Goal: Task Accomplishment & Management: Complete application form

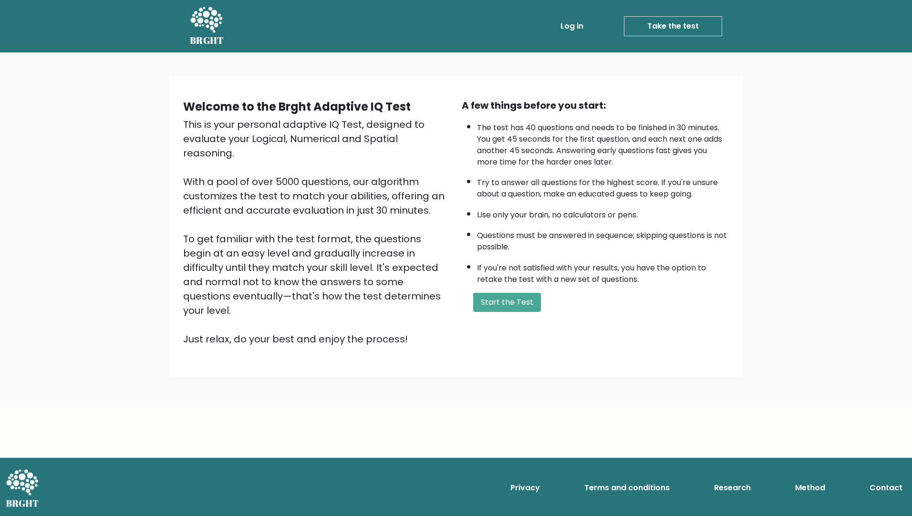
click at [520, 302] on button "Start the Test" at bounding box center [507, 302] width 68 height 19
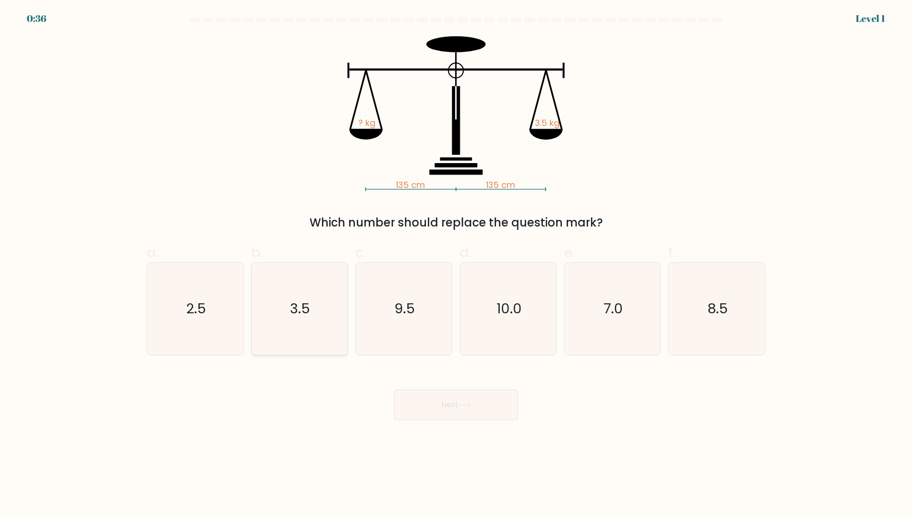
click at [311, 327] on icon "3.5" at bounding box center [299, 309] width 92 height 92
click at [456, 264] on input "b. 3.5" at bounding box center [456, 261] width 0 height 6
radio input "true"
click at [470, 406] on icon at bounding box center [464, 405] width 11 height 4
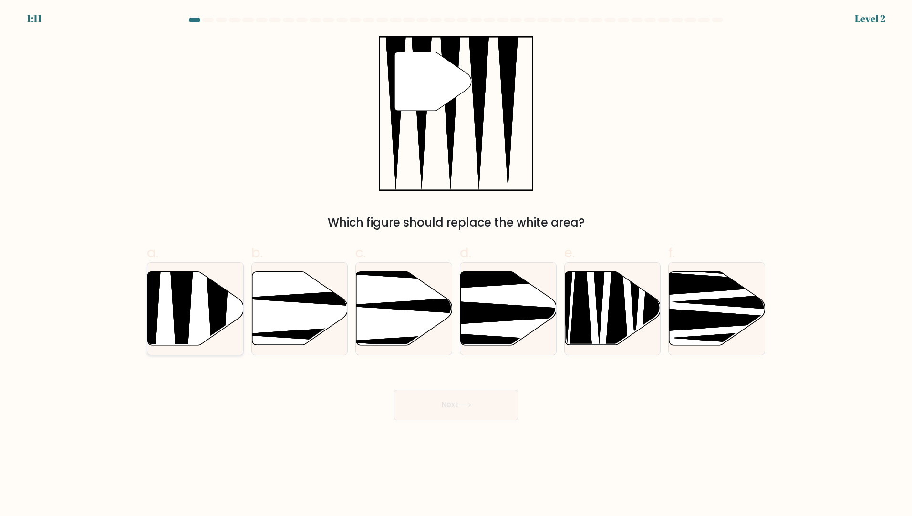
click at [174, 307] on icon at bounding box center [181, 348] width 25 height 190
click at [456, 264] on input "a." at bounding box center [456, 261] width 0 height 6
radio input "true"
click at [472, 414] on button "Next" at bounding box center [456, 405] width 124 height 31
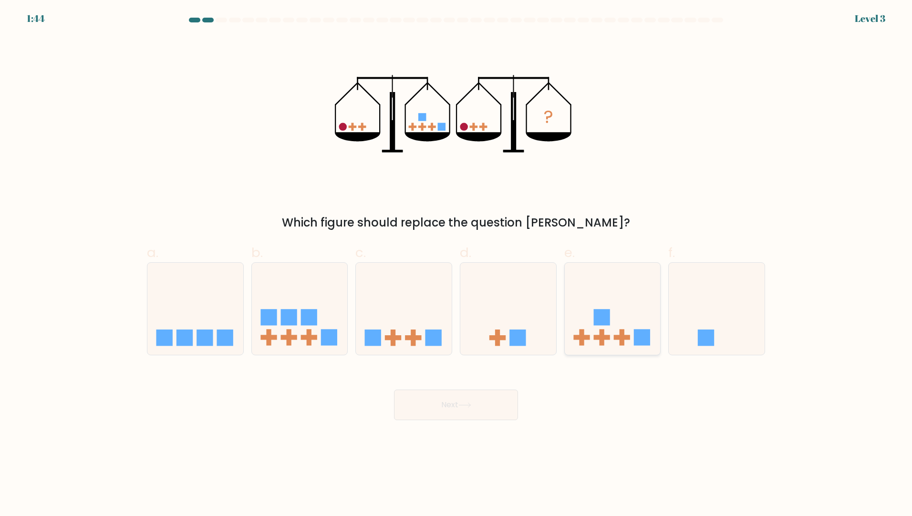
click at [618, 343] on icon at bounding box center [612, 308] width 96 height 79
click at [456, 264] on input "e." at bounding box center [456, 261] width 0 height 6
radio input "true"
click at [452, 422] on body "1:43 Level 3" at bounding box center [456, 258] width 912 height 516
click at [437, 402] on button "Next" at bounding box center [456, 405] width 124 height 31
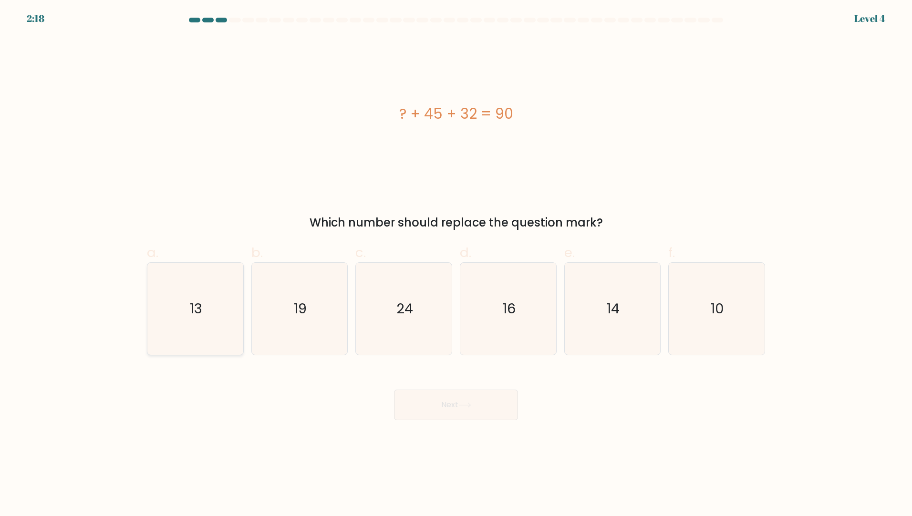
click at [217, 309] on icon "13" at bounding box center [195, 309] width 92 height 92
click at [456, 264] on input "a. 13" at bounding box center [456, 261] width 0 height 6
radio input "true"
click at [471, 407] on icon at bounding box center [464, 404] width 13 height 5
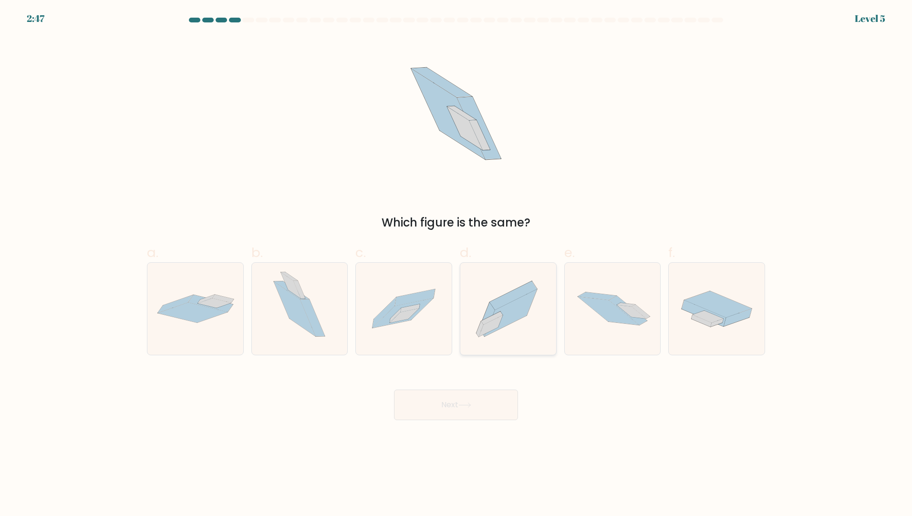
click at [498, 330] on icon at bounding box center [508, 309] width 96 height 84
click at [456, 264] on input "d." at bounding box center [456, 261] width 0 height 6
radio input "true"
click at [471, 399] on button "Next" at bounding box center [456, 405] width 124 height 31
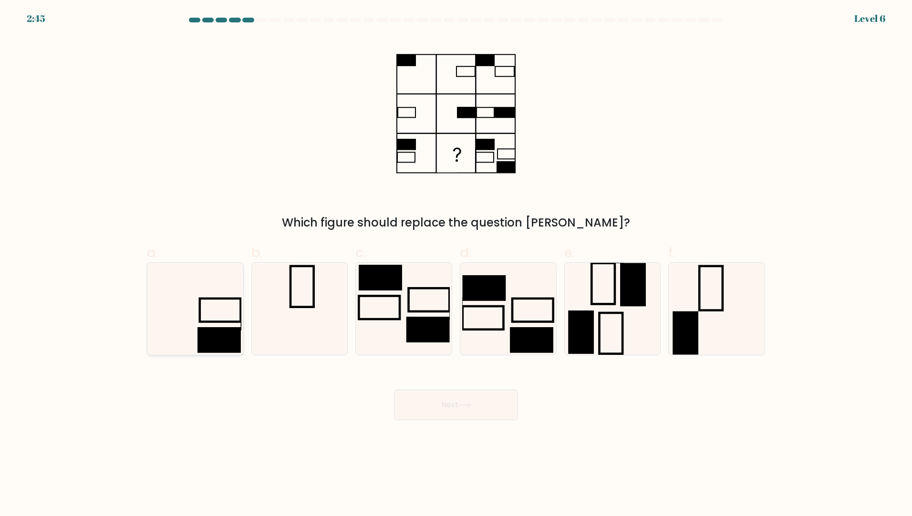
click at [214, 330] on rect at bounding box center [218, 339] width 43 height 25
click at [456, 264] on input "a." at bounding box center [456, 261] width 0 height 6
radio input "true"
click at [467, 413] on button "Next" at bounding box center [456, 405] width 124 height 31
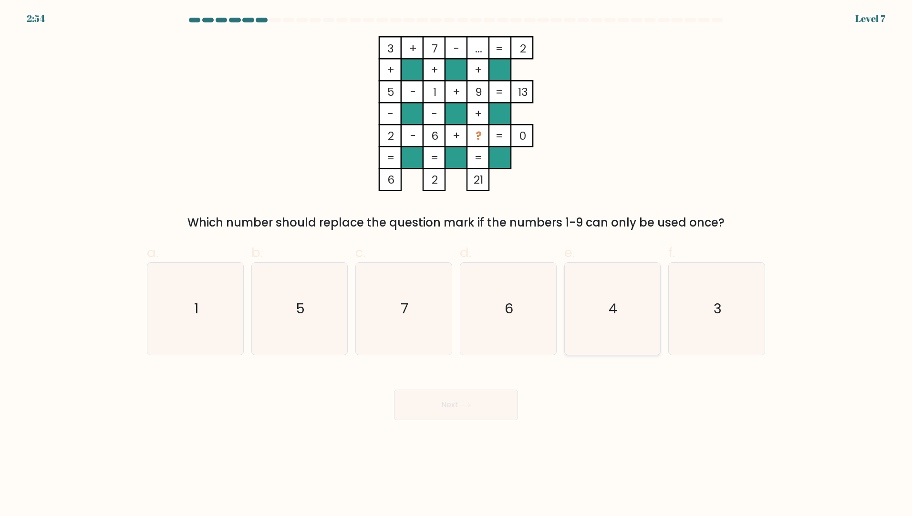
click at [593, 320] on icon "4" at bounding box center [612, 309] width 92 height 92
click at [456, 264] on input "e. 4" at bounding box center [456, 261] width 0 height 6
radio input "true"
click at [463, 418] on button "Next" at bounding box center [456, 405] width 124 height 31
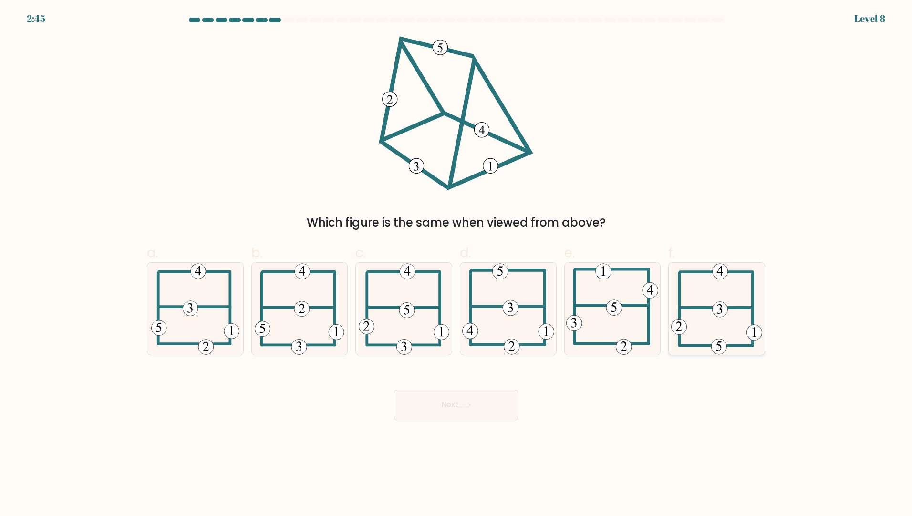
click at [708, 328] on icon at bounding box center [717, 309] width 92 height 92
click at [456, 264] on input "f." at bounding box center [456, 261] width 0 height 6
radio input "true"
click at [456, 417] on button "Next" at bounding box center [456, 405] width 124 height 31
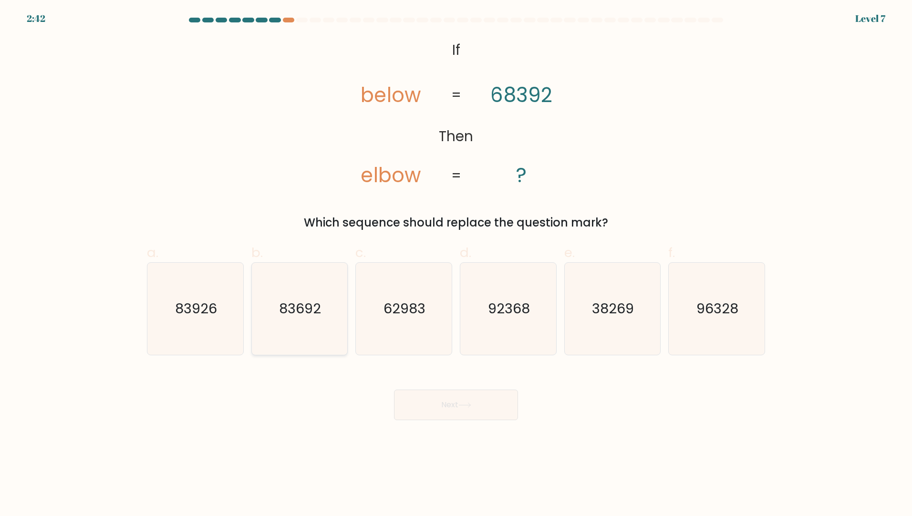
click at [289, 338] on icon "83692" at bounding box center [299, 309] width 92 height 92
click at [456, 264] on input "b. 83692" at bounding box center [456, 261] width 0 height 6
radio input "true"
click at [479, 405] on button "Next" at bounding box center [456, 405] width 124 height 31
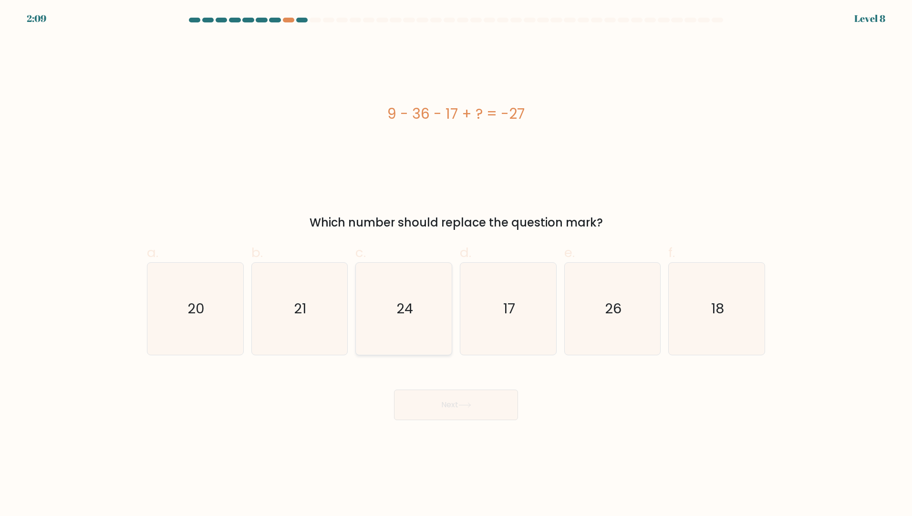
click at [408, 328] on icon "24" at bounding box center [404, 309] width 92 height 92
click at [456, 264] on input "c. 24" at bounding box center [456, 261] width 0 height 6
radio input "true"
click at [459, 394] on button "Next" at bounding box center [456, 405] width 124 height 31
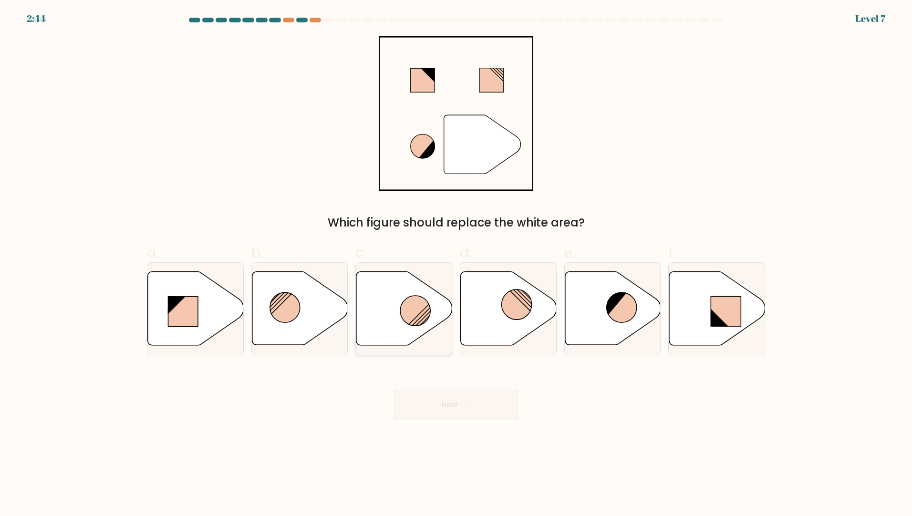
click at [392, 309] on icon at bounding box center [404, 308] width 96 height 73
click at [456, 264] on input "c." at bounding box center [456, 261] width 0 height 6
radio input "true"
click at [458, 400] on button "Next" at bounding box center [456, 405] width 124 height 31
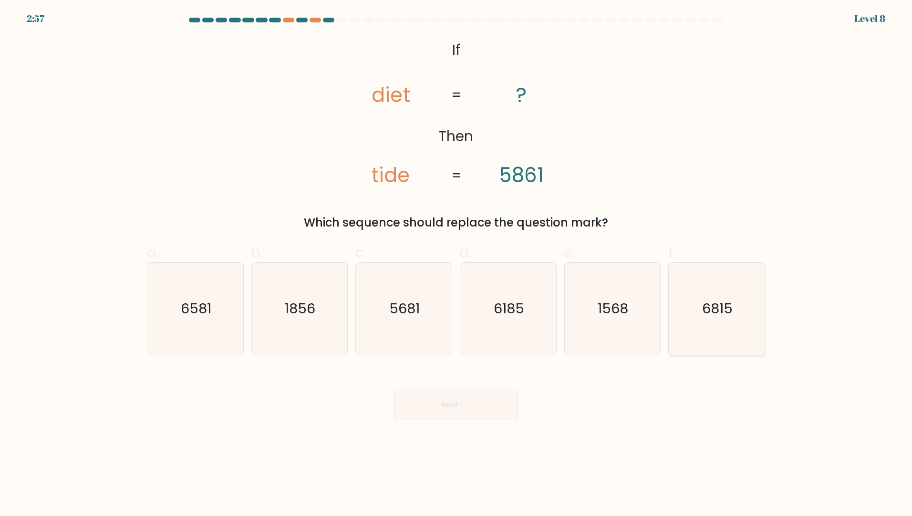
click at [719, 333] on icon "6815" at bounding box center [716, 309] width 92 height 92
click at [456, 264] on input "f. 6815" at bounding box center [456, 261] width 0 height 6
radio input "true"
click at [471, 404] on icon at bounding box center [464, 404] width 13 height 5
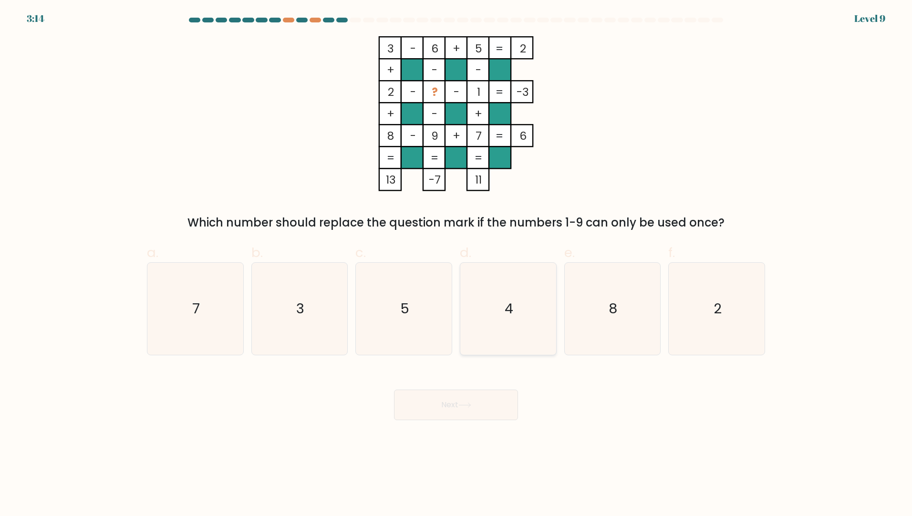
click at [516, 318] on icon "4" at bounding box center [508, 309] width 92 height 92
click at [456, 264] on input "d. 4" at bounding box center [456, 261] width 0 height 6
radio input "true"
click at [477, 404] on button "Next" at bounding box center [456, 405] width 124 height 31
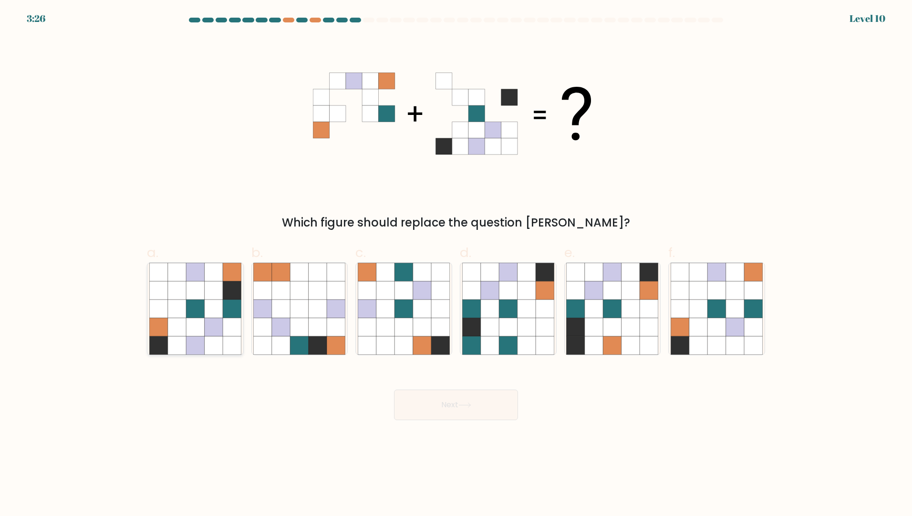
click at [175, 306] on icon at bounding box center [177, 308] width 18 height 18
click at [456, 264] on input "a." at bounding box center [456, 261] width 0 height 6
radio input "true"
click at [442, 419] on button "Next" at bounding box center [456, 405] width 124 height 31
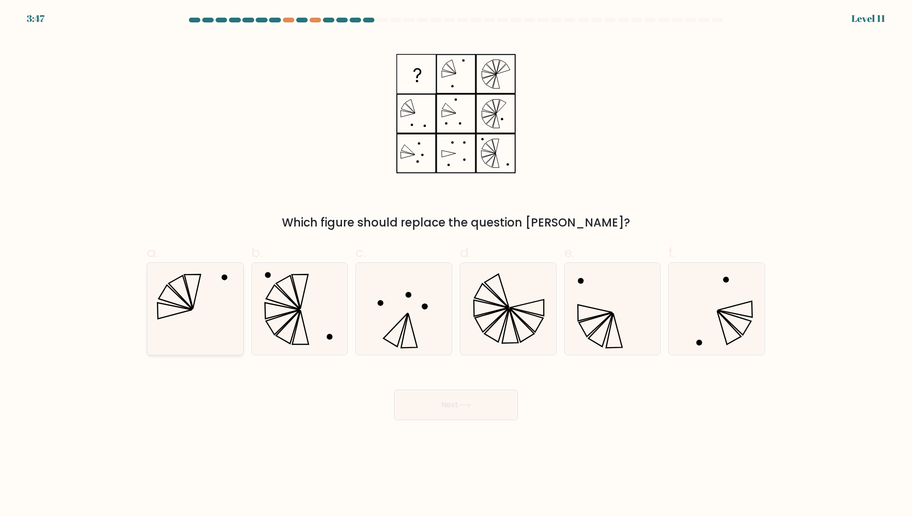
click at [181, 338] on icon at bounding box center [195, 309] width 92 height 92
click at [456, 264] on input "a." at bounding box center [456, 261] width 0 height 6
radio input "true"
click at [450, 400] on button "Next" at bounding box center [456, 405] width 124 height 31
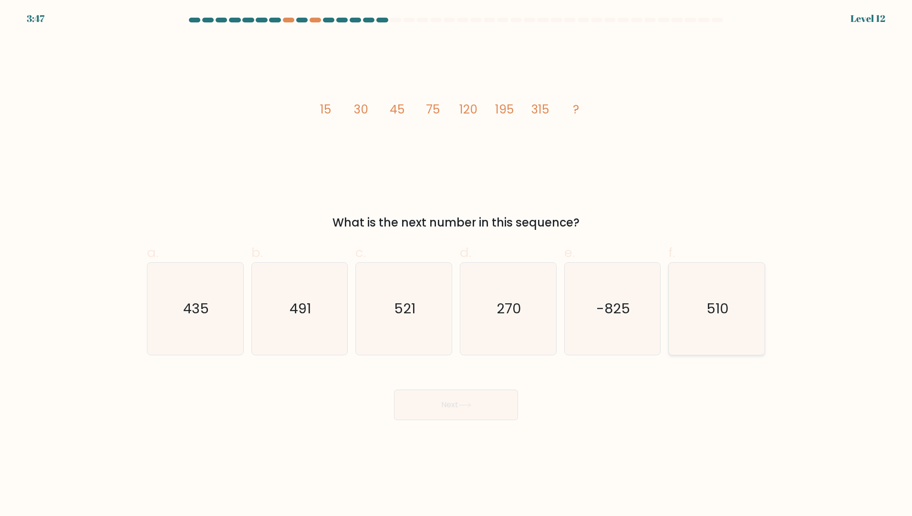
click at [755, 338] on icon "510" at bounding box center [716, 309] width 92 height 92
click at [456, 264] on input "f. 510" at bounding box center [456, 261] width 0 height 6
radio input "true"
click at [450, 399] on button "Next" at bounding box center [456, 405] width 124 height 31
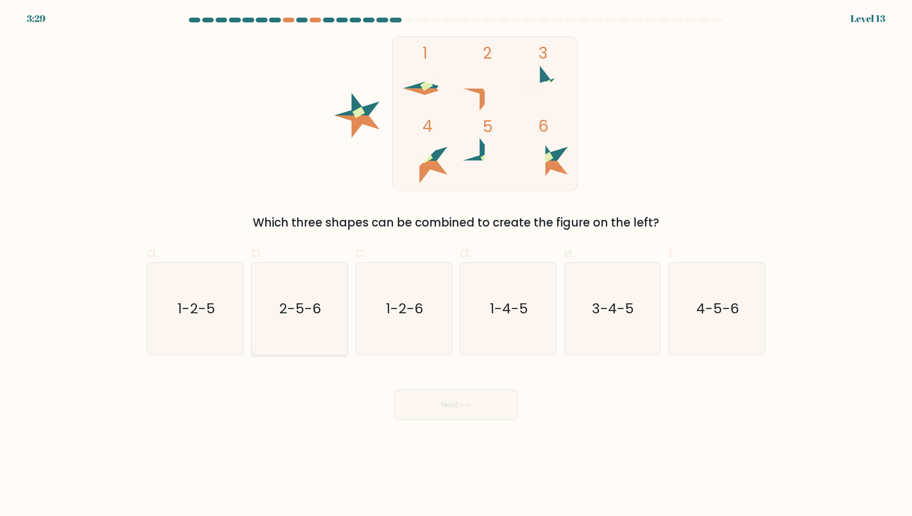
click at [314, 316] on text "2-5-6" at bounding box center [300, 308] width 42 height 19
click at [456, 264] on input "b. 2-5-6" at bounding box center [456, 261] width 0 height 6
radio input "true"
click at [466, 408] on icon at bounding box center [464, 404] width 13 height 5
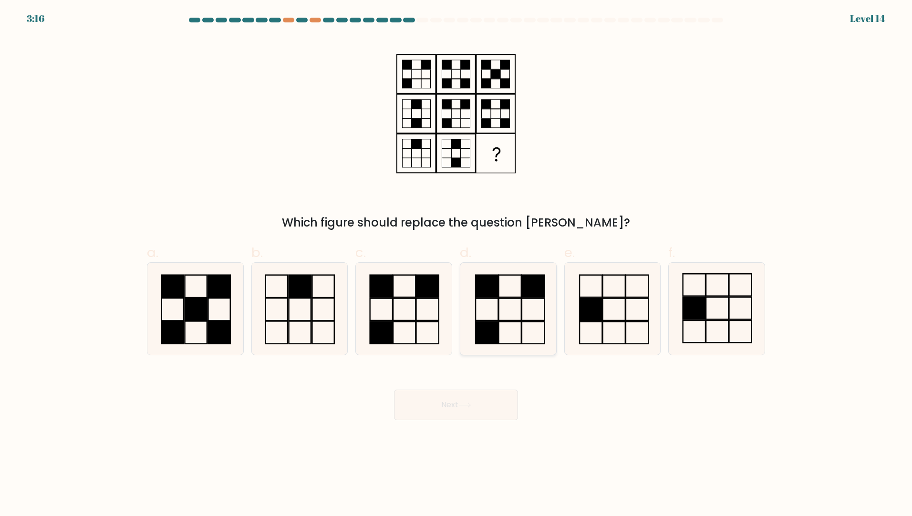
click at [519, 320] on rect at bounding box center [509, 309] width 22 height 22
click at [456, 264] on input "d." at bounding box center [456, 261] width 0 height 6
radio input "true"
click at [482, 400] on button "Next" at bounding box center [456, 405] width 124 height 31
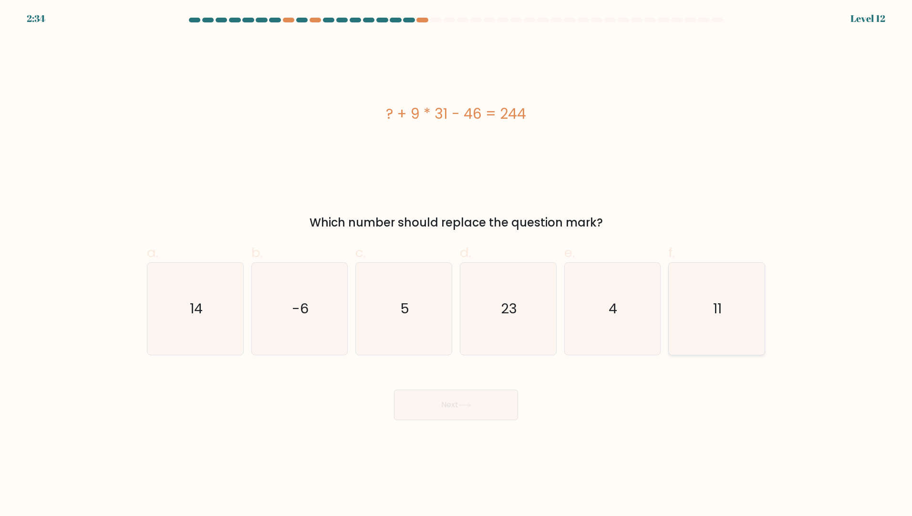
click at [701, 333] on icon "11" at bounding box center [716, 309] width 92 height 92
click at [456, 264] on input "f. 11" at bounding box center [456, 261] width 0 height 6
radio input "true"
click at [472, 397] on button "Next" at bounding box center [456, 405] width 124 height 31
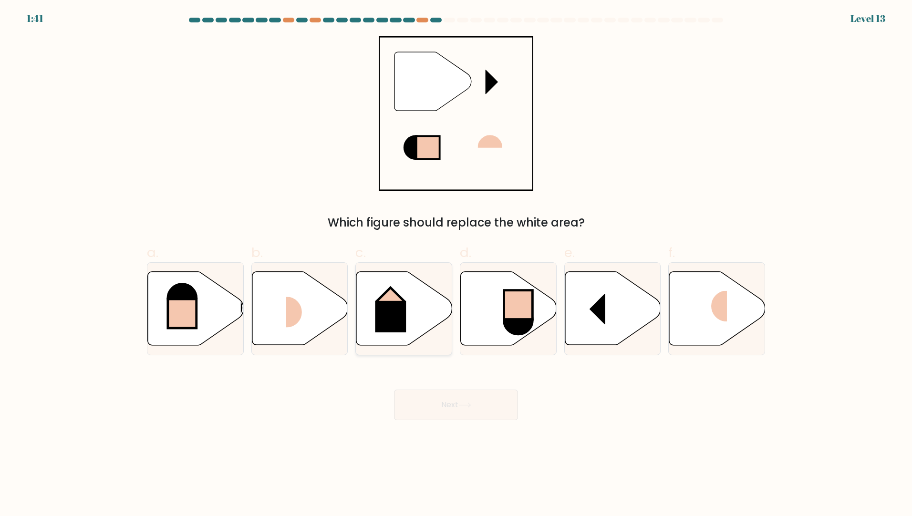
click at [417, 317] on icon at bounding box center [404, 308] width 96 height 73
click at [456, 264] on input "c." at bounding box center [456, 261] width 0 height 6
radio input "true"
click at [472, 410] on button "Next" at bounding box center [456, 405] width 124 height 31
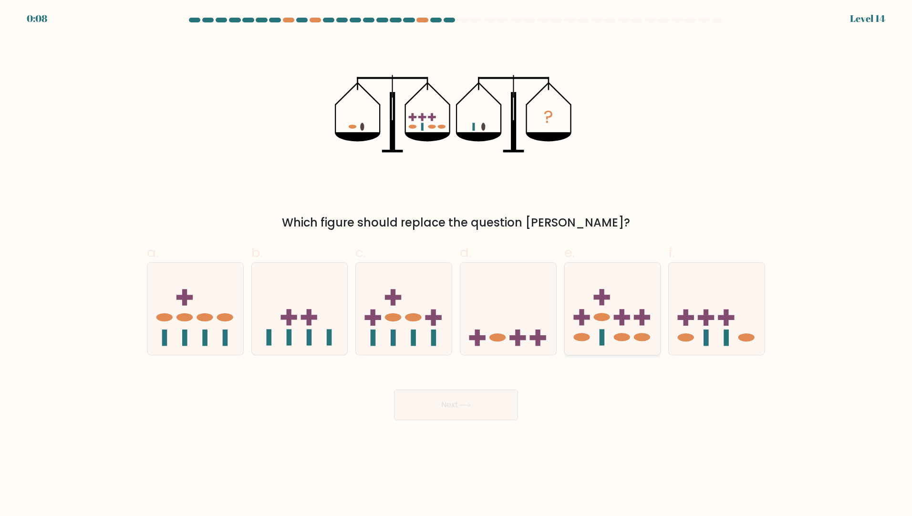
click at [606, 334] on icon at bounding box center [612, 308] width 96 height 79
click at [456, 264] on input "e." at bounding box center [456, 261] width 0 height 6
radio input "true"
click at [455, 412] on button "Next" at bounding box center [456, 405] width 124 height 31
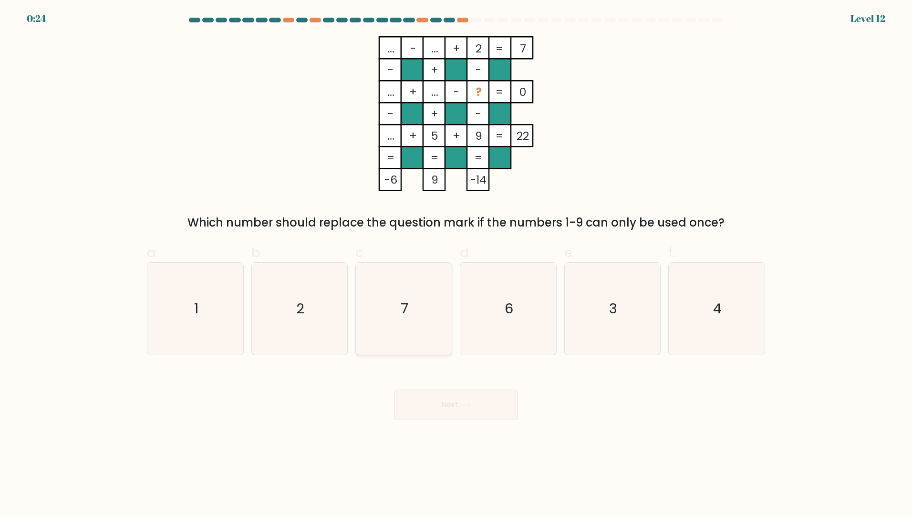
click at [386, 306] on icon "7" at bounding box center [404, 309] width 92 height 92
click at [456, 264] on input "c. 7" at bounding box center [456, 261] width 0 height 6
radio input "true"
click at [453, 400] on button "Next" at bounding box center [456, 405] width 124 height 31
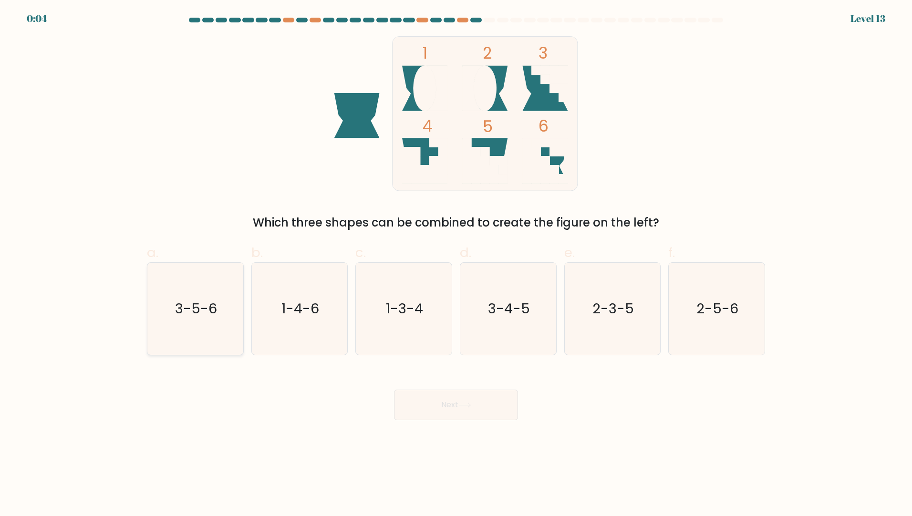
click at [194, 318] on text "3-5-6" at bounding box center [196, 308] width 42 height 19
click at [456, 264] on input "a. 3-5-6" at bounding box center [456, 261] width 0 height 6
radio input "true"
click at [487, 403] on button "Next" at bounding box center [456, 405] width 124 height 31
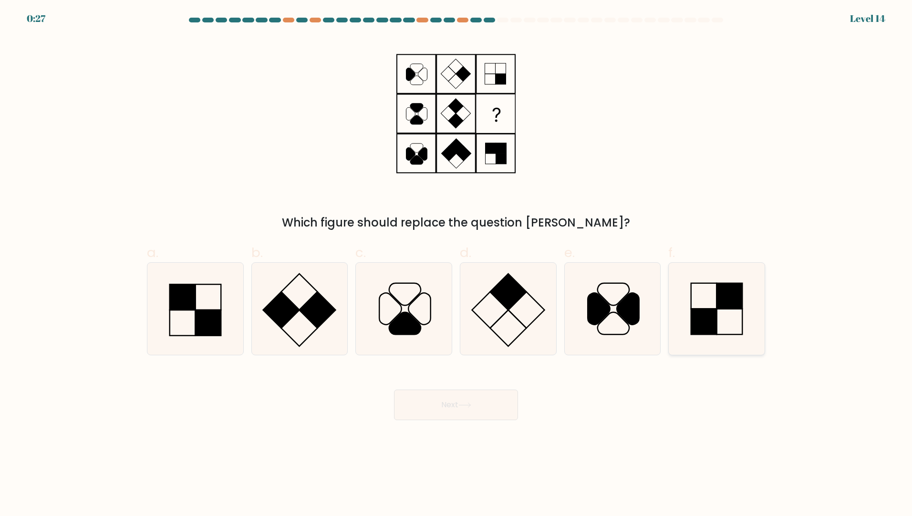
click at [748, 315] on icon at bounding box center [716, 309] width 92 height 92
click at [456, 264] on input "f." at bounding box center [456, 261] width 0 height 6
radio input "true"
click at [748, 315] on icon at bounding box center [716, 308] width 91 height 91
click at [456, 264] on input "f." at bounding box center [456, 261] width 0 height 6
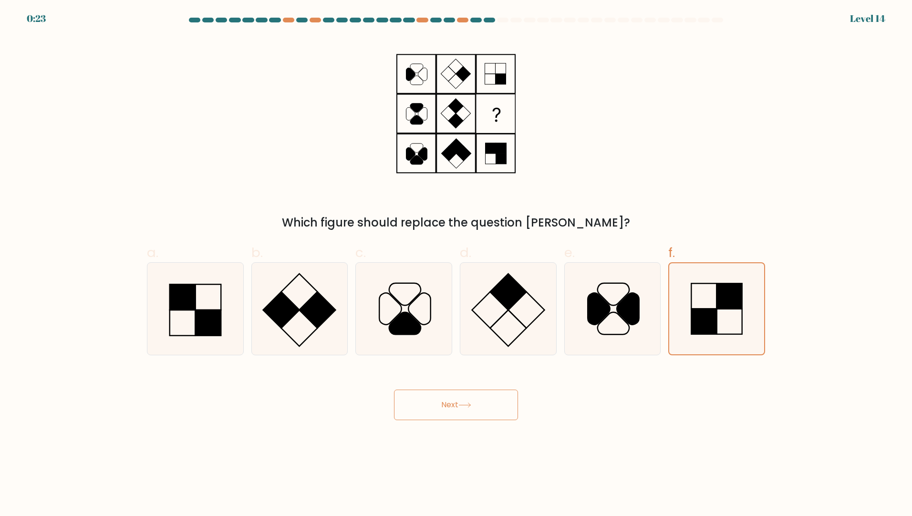
click at [470, 411] on button "Next" at bounding box center [456, 405] width 124 height 31
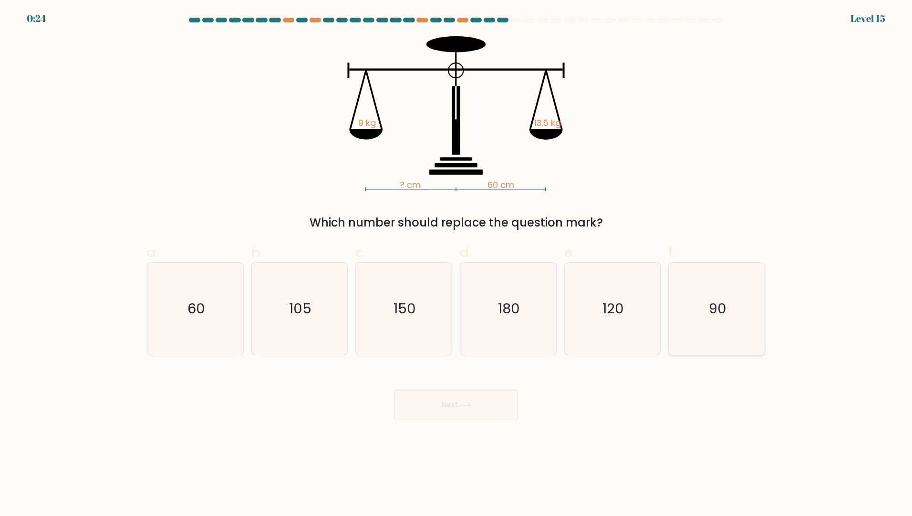
click at [727, 310] on icon "90" at bounding box center [716, 309] width 92 height 92
click at [456, 264] on input "f. 90" at bounding box center [456, 261] width 0 height 6
radio input "true"
click at [441, 400] on button "Next" at bounding box center [456, 405] width 124 height 31
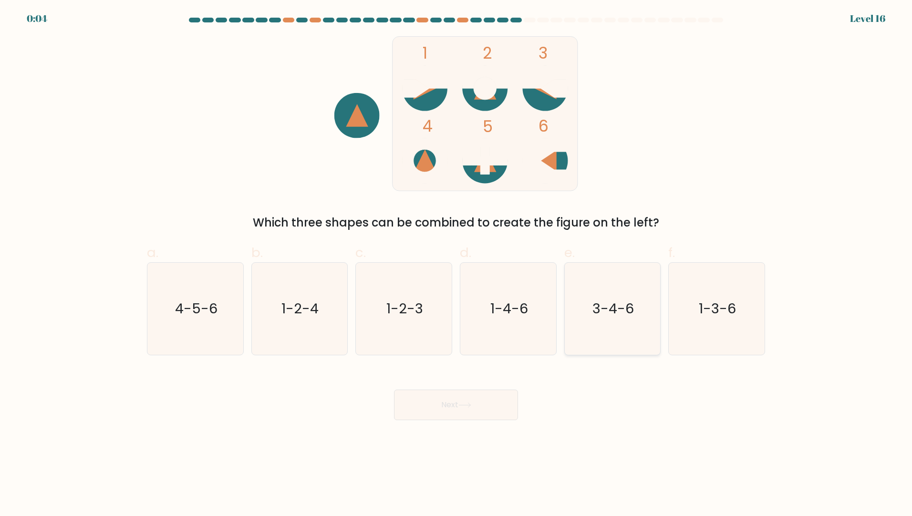
click at [630, 332] on icon "3-4-6" at bounding box center [612, 309] width 92 height 92
click at [456, 264] on input "e. 3-4-6" at bounding box center [456, 261] width 0 height 6
radio input "true"
click at [464, 415] on button "Next" at bounding box center [456, 405] width 124 height 31
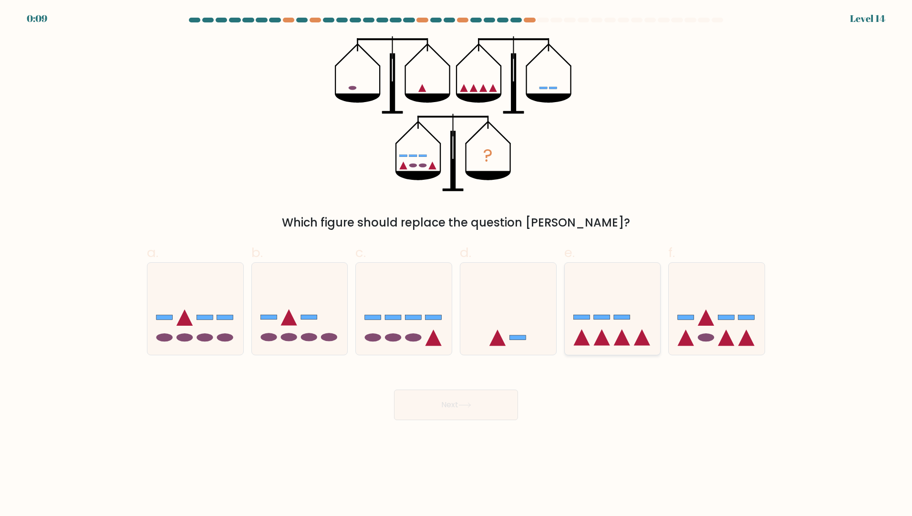
click at [615, 300] on icon at bounding box center [612, 308] width 96 height 79
click at [456, 264] on input "e." at bounding box center [456, 261] width 0 height 6
radio input "true"
click at [488, 398] on button "Next" at bounding box center [456, 405] width 124 height 31
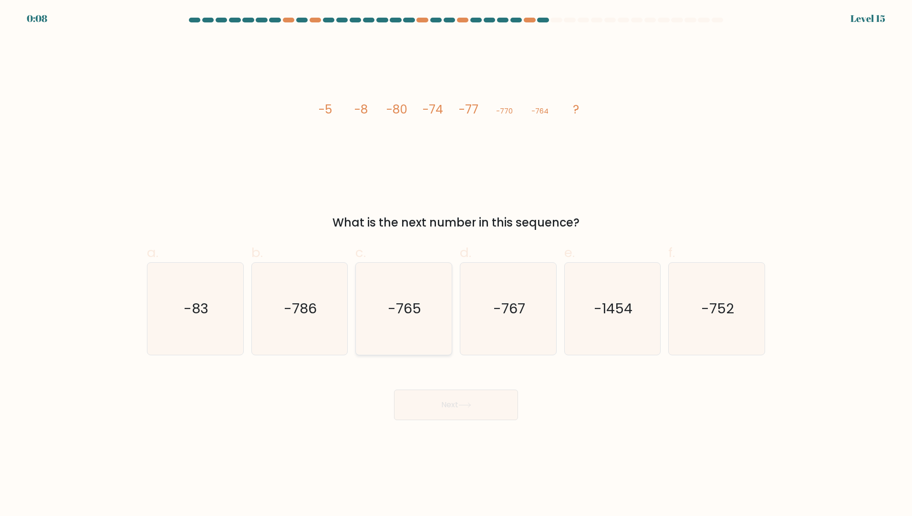
click at [393, 315] on text "-765" at bounding box center [404, 308] width 33 height 19
click at [456, 264] on input "c. -765" at bounding box center [456, 261] width 0 height 6
radio input "true"
click at [506, 324] on icon "-767" at bounding box center [508, 309] width 92 height 92
click at [456, 264] on input "d. -767" at bounding box center [456, 261] width 0 height 6
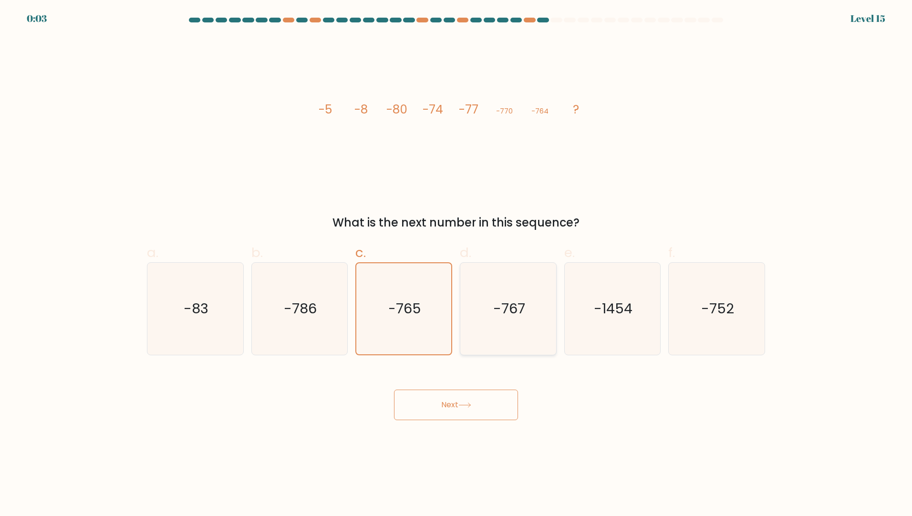
radio input "true"
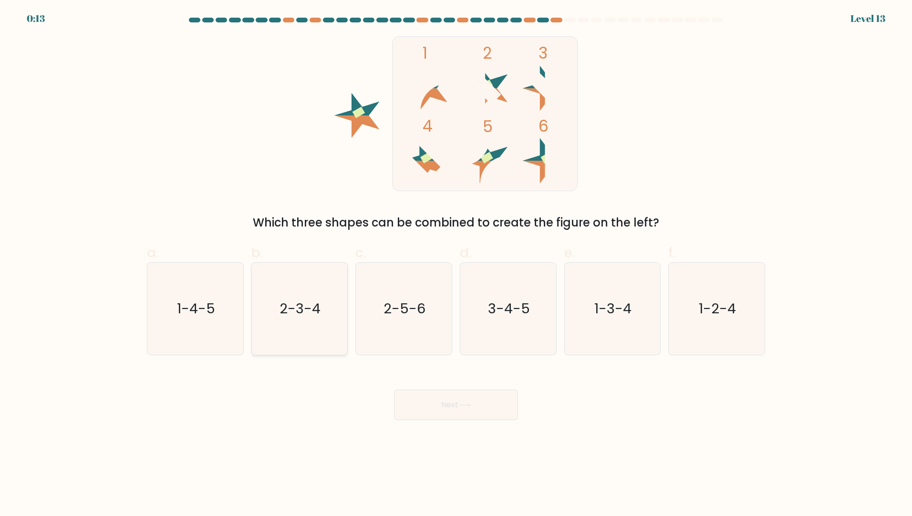
click at [296, 315] on text "2-3-4" at bounding box center [300, 308] width 41 height 19
click at [456, 264] on input "b. 2-3-4" at bounding box center [456, 261] width 0 height 6
radio input "true"
click at [492, 399] on button "Next" at bounding box center [456, 405] width 124 height 31
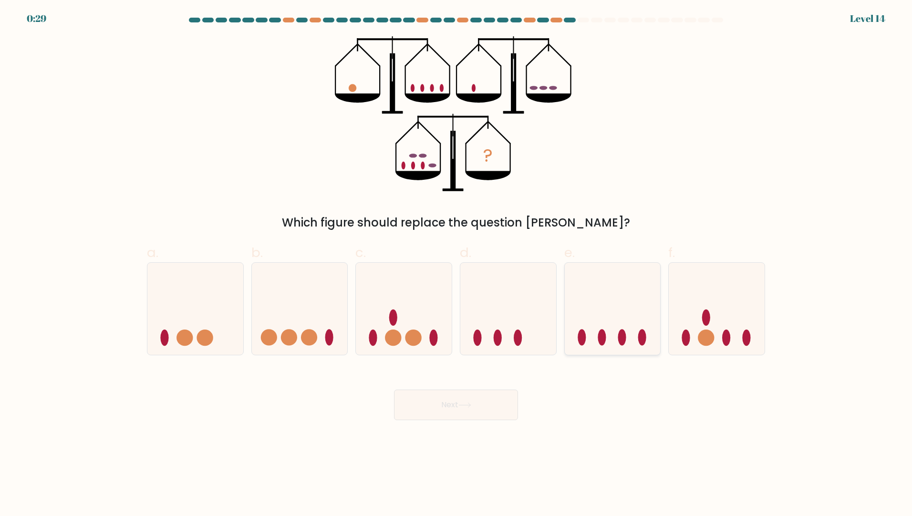
click at [631, 329] on icon at bounding box center [612, 308] width 96 height 79
click at [456, 264] on input "e." at bounding box center [456, 261] width 0 height 6
radio input "true"
click at [464, 419] on button "Next" at bounding box center [456, 405] width 124 height 31
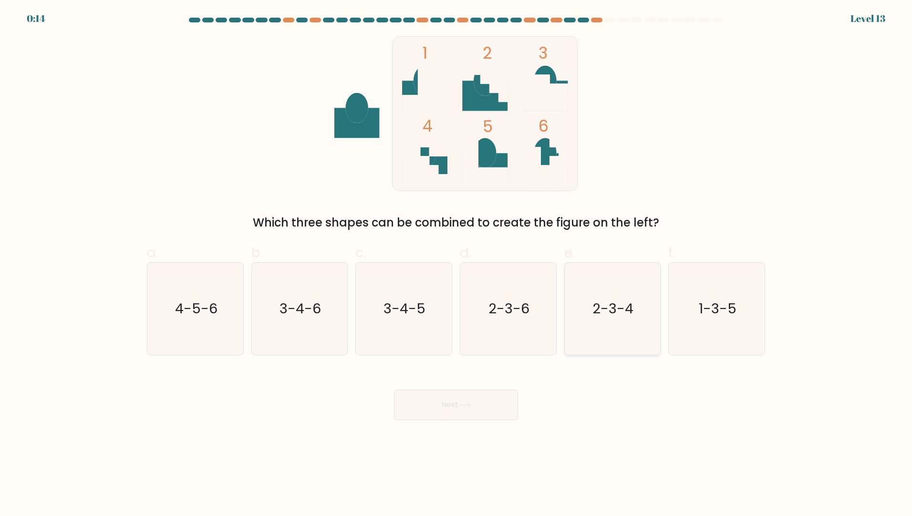
click at [625, 311] on text "2-3-4" at bounding box center [613, 308] width 41 height 19
click at [456, 264] on input "e. 2-3-4" at bounding box center [456, 261] width 0 height 6
radio input "true"
click at [476, 411] on button "Next" at bounding box center [456, 405] width 124 height 31
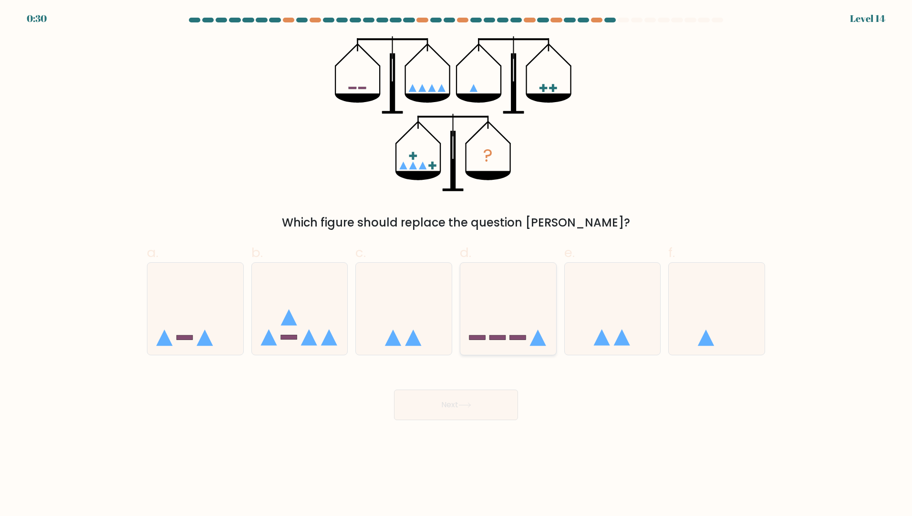
click at [499, 322] on icon at bounding box center [508, 308] width 96 height 79
click at [456, 264] on input "d." at bounding box center [456, 261] width 0 height 6
radio input "true"
click at [451, 400] on button "Next" at bounding box center [456, 405] width 124 height 31
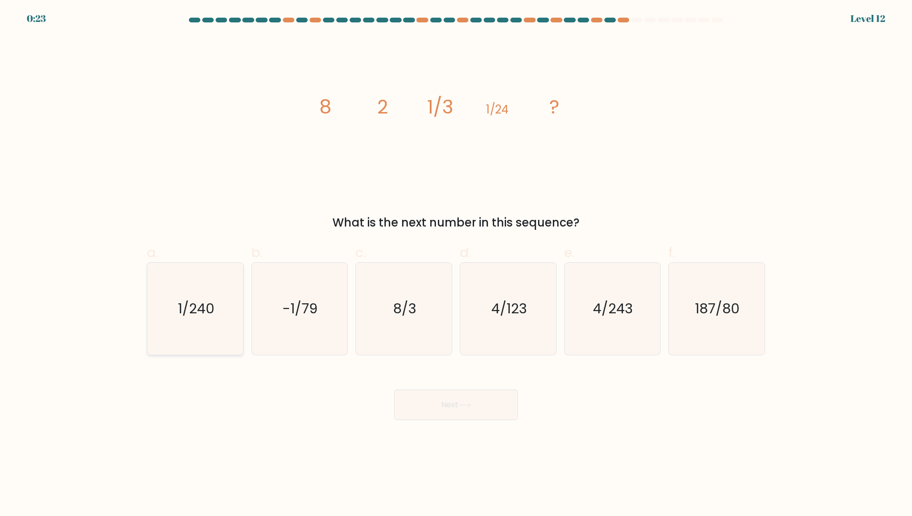
click at [193, 318] on text "1/240" at bounding box center [196, 308] width 37 height 19
click at [456, 264] on input "a. 1/240" at bounding box center [456, 261] width 0 height 6
radio input "true"
drag, startPoint x: 471, startPoint y: 422, endPoint x: 463, endPoint y: 410, distance: 15.0
click at [463, 410] on body "0:22 Level 12" at bounding box center [456, 258] width 912 height 516
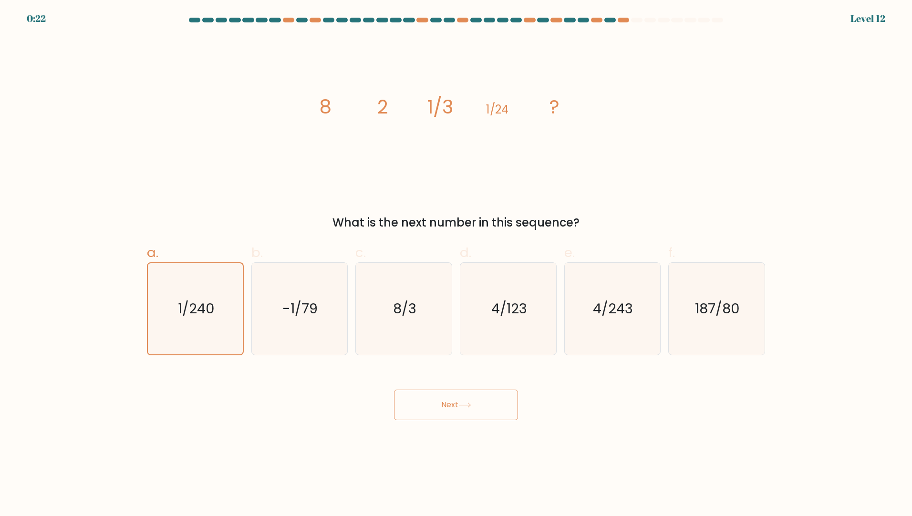
click at [463, 410] on button "Next" at bounding box center [456, 405] width 124 height 31
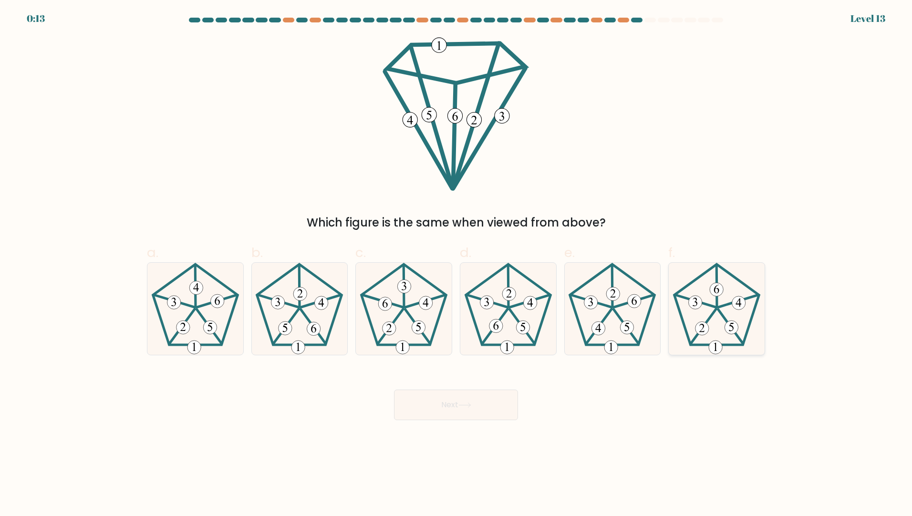
click at [700, 329] on 161 at bounding box center [701, 327] width 13 height 13
click at [456, 264] on input "f." at bounding box center [456, 261] width 0 height 6
radio input "true"
click at [471, 408] on icon at bounding box center [464, 404] width 13 height 5
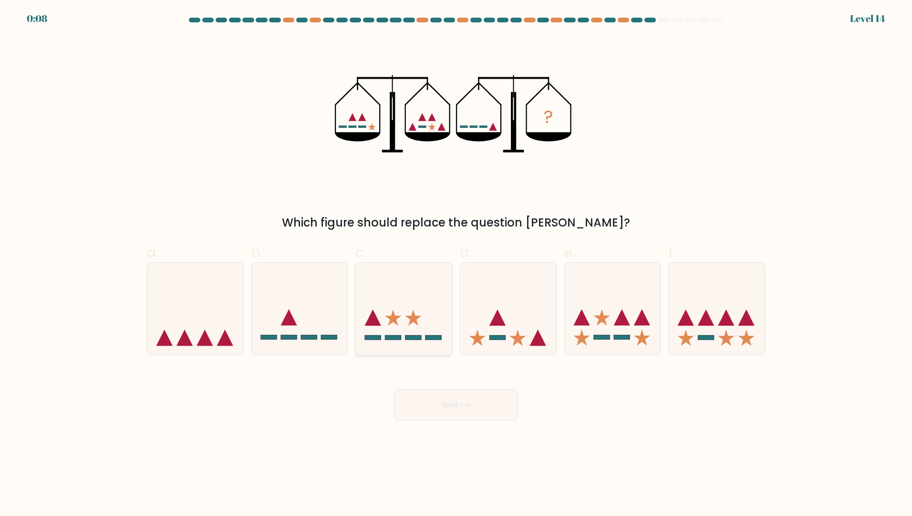
click at [395, 320] on icon at bounding box center [393, 317] width 16 height 16
click at [456, 264] on input "c." at bounding box center [456, 261] width 0 height 6
radio input "true"
click at [467, 392] on button "Next" at bounding box center [456, 405] width 124 height 31
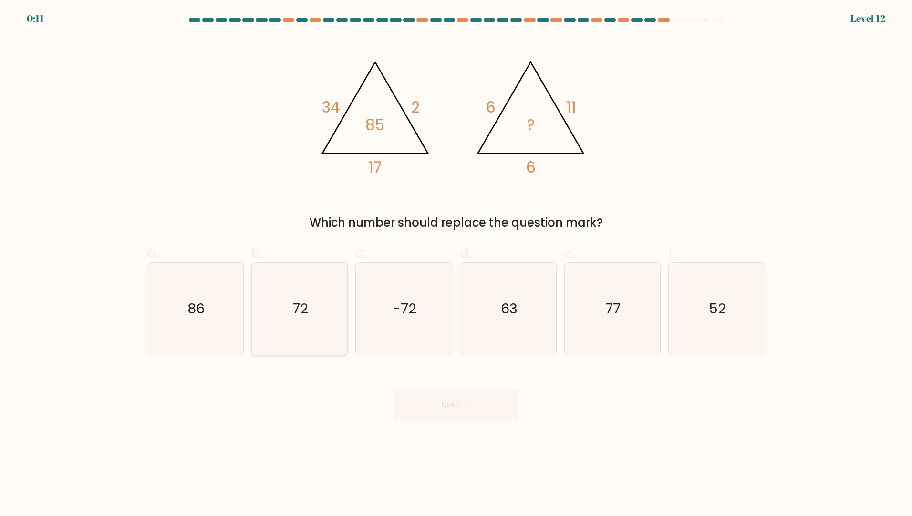
click at [307, 322] on icon "72" at bounding box center [299, 309] width 92 height 92
click at [456, 264] on input "b. 72" at bounding box center [456, 261] width 0 height 6
radio input "true"
click at [438, 403] on button "Next" at bounding box center [456, 405] width 124 height 31
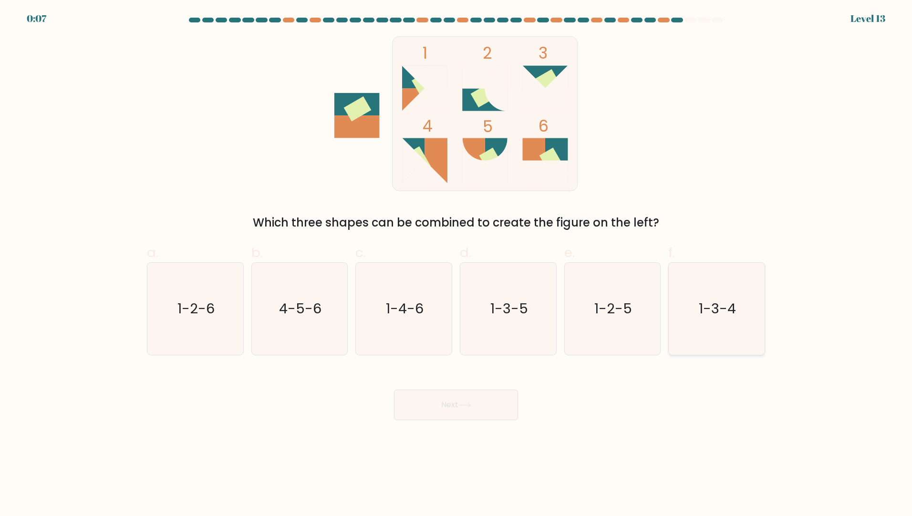
click at [707, 316] on text "1-3-4" at bounding box center [717, 308] width 37 height 19
click at [456, 264] on input "f. 1-3-4" at bounding box center [456, 261] width 0 height 6
radio input "true"
click at [490, 406] on button "Next" at bounding box center [456, 405] width 124 height 31
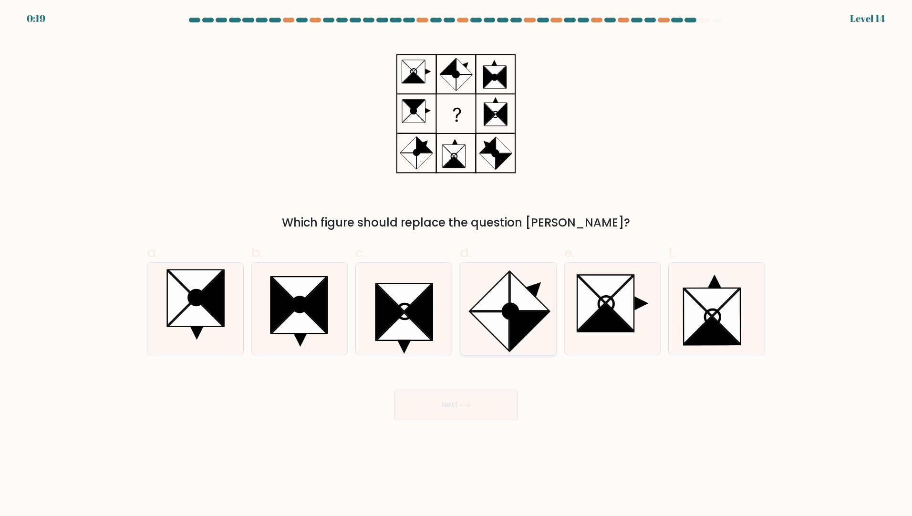
click at [493, 324] on icon at bounding box center [489, 331] width 39 height 39
click at [456, 264] on input "d." at bounding box center [456, 261] width 0 height 6
radio input "true"
click at [477, 401] on button "Next" at bounding box center [456, 405] width 124 height 31
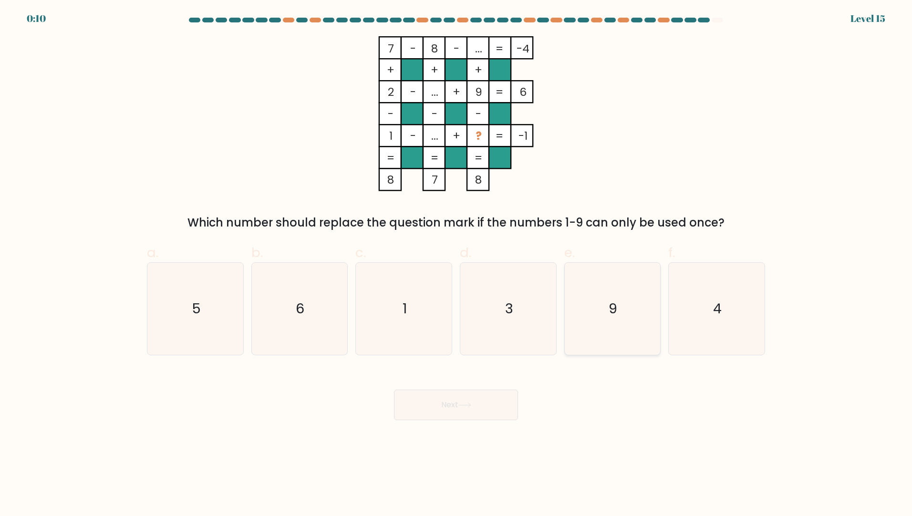
click at [626, 309] on icon "9" at bounding box center [612, 309] width 92 height 92
click at [456, 264] on input "e. 9" at bounding box center [456, 261] width 0 height 6
radio input "true"
click at [726, 325] on icon "4" at bounding box center [716, 309] width 92 height 92
click at [456, 264] on input "f. 4" at bounding box center [456, 261] width 0 height 6
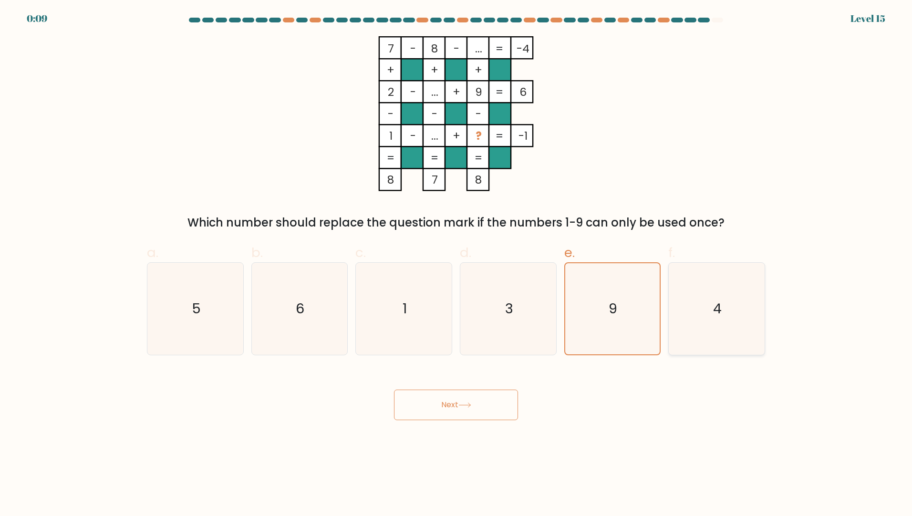
radio input "true"
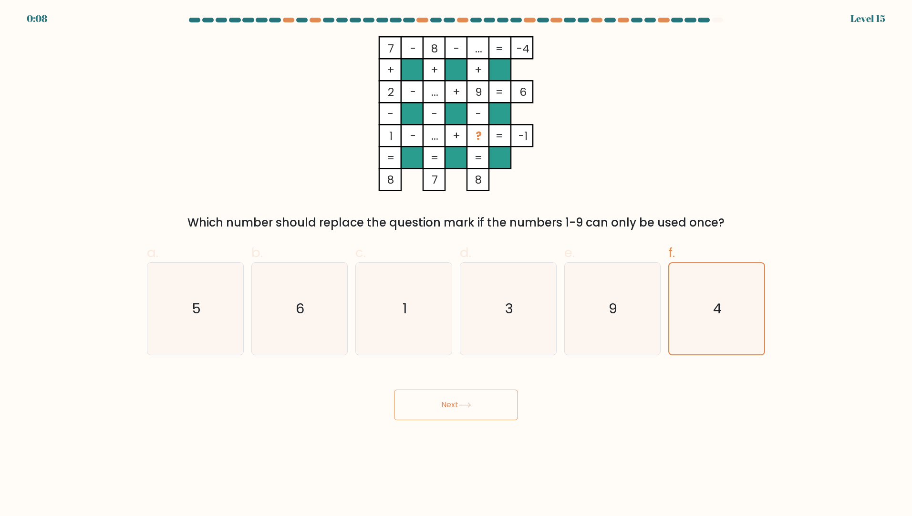
click at [485, 411] on button "Next" at bounding box center [456, 405] width 124 height 31
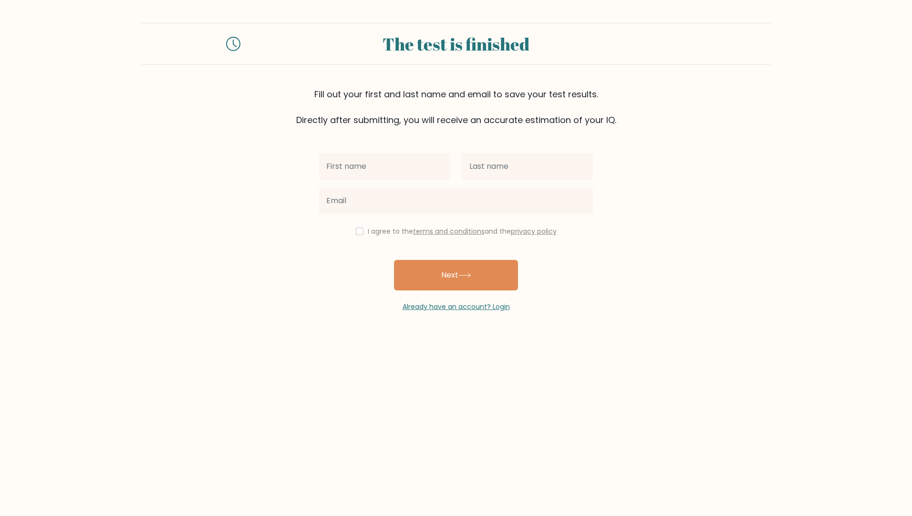
click at [369, 159] on input "text" at bounding box center [384, 166] width 132 height 27
click at [356, 231] on input "checkbox" at bounding box center [360, 231] width 8 height 8
checkbox input "true"
click at [337, 156] on input "text" at bounding box center [384, 166] width 132 height 27
type input "S"
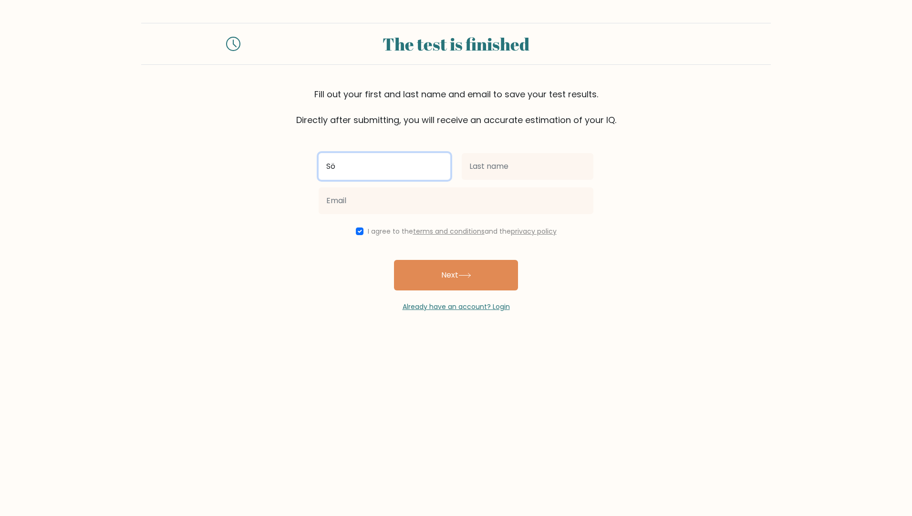
type input "S"
type input "a"
type input "tamosh"
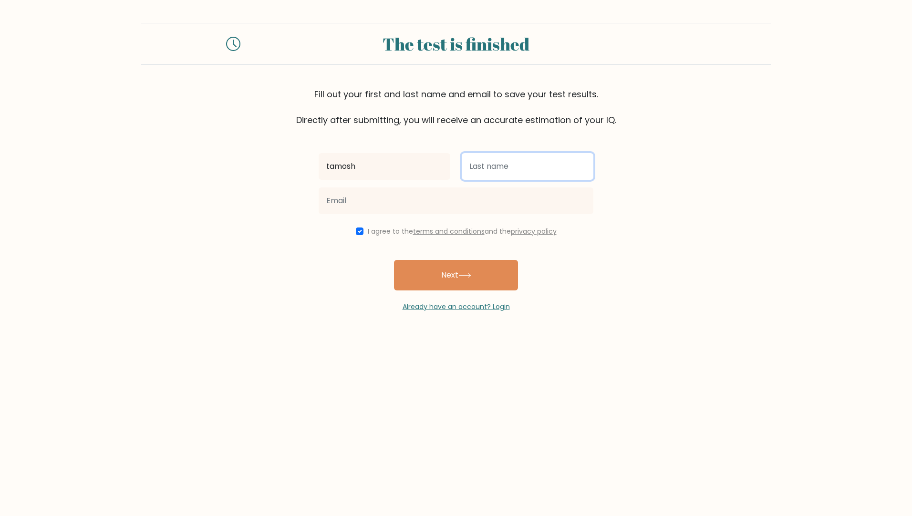
click at [485, 154] on input "text" at bounding box center [528, 166] width 132 height 27
type input "hirn"
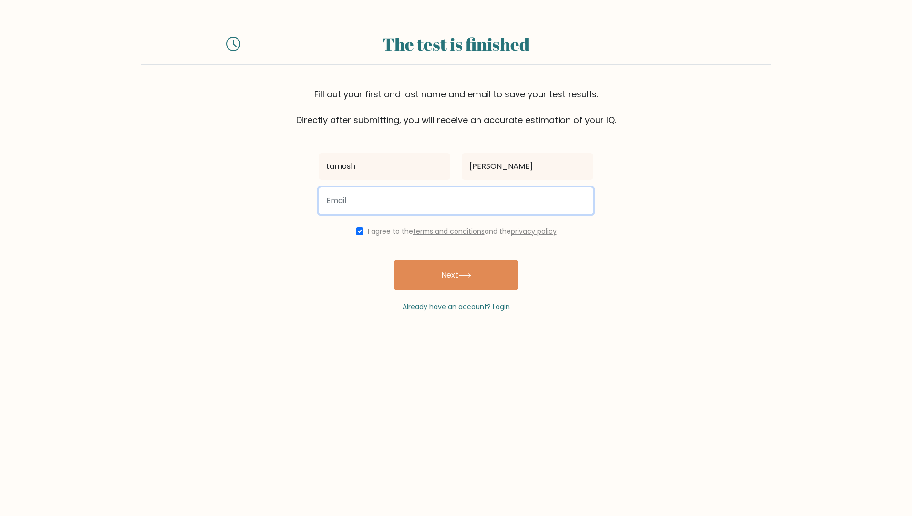
click at [461, 197] on input "email" at bounding box center [455, 200] width 275 height 27
drag, startPoint x: 477, startPoint y: 198, endPoint x: 258, endPoint y: 217, distance: 220.1
click at [258, 217] on form "The test is finished Fill out your first and last name and email to save your t…" at bounding box center [456, 167] width 912 height 289
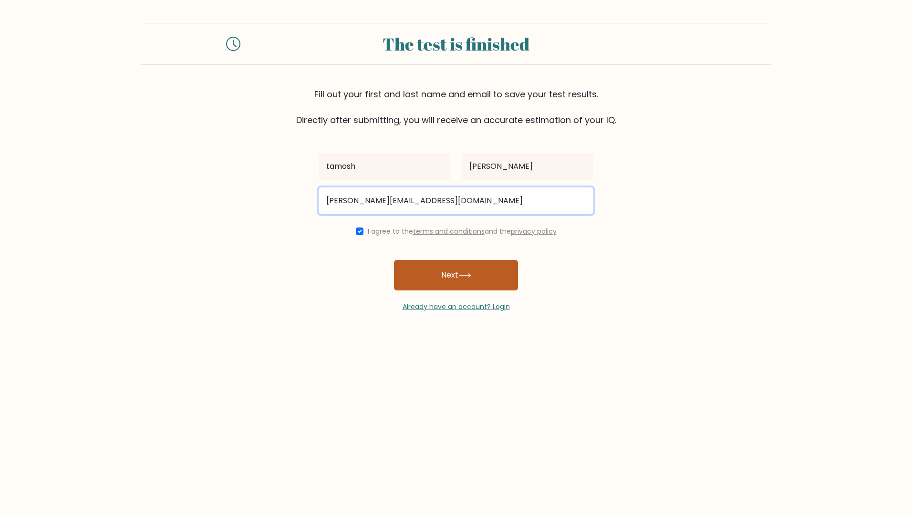
type input "berner.sir@gmail.com"
click at [421, 267] on button "Next" at bounding box center [456, 275] width 124 height 31
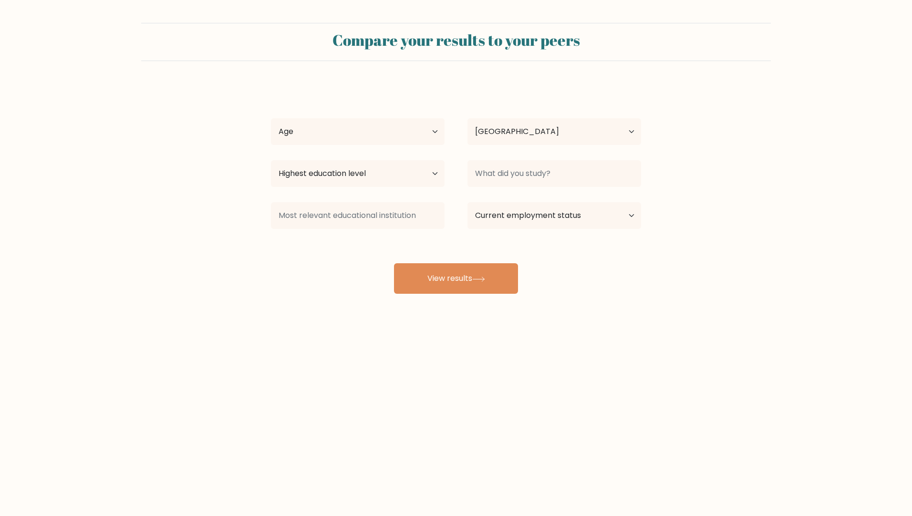
select select "AT"
click at [380, 133] on select "Age Under 18 years old 18-24 years old 25-34 years old 35-44 years old 45-54 ye…" at bounding box center [358, 131] width 174 height 27
select select "25_34"
click at [271, 118] on select "Age Under 18 years old 18-24 years old 25-34 years old 35-44 years old 45-54 ye…" at bounding box center [358, 131] width 174 height 27
click at [399, 163] on select "Highest education level No schooling Primary Lower Secondary Upper Secondary Oc…" at bounding box center [358, 173] width 174 height 27
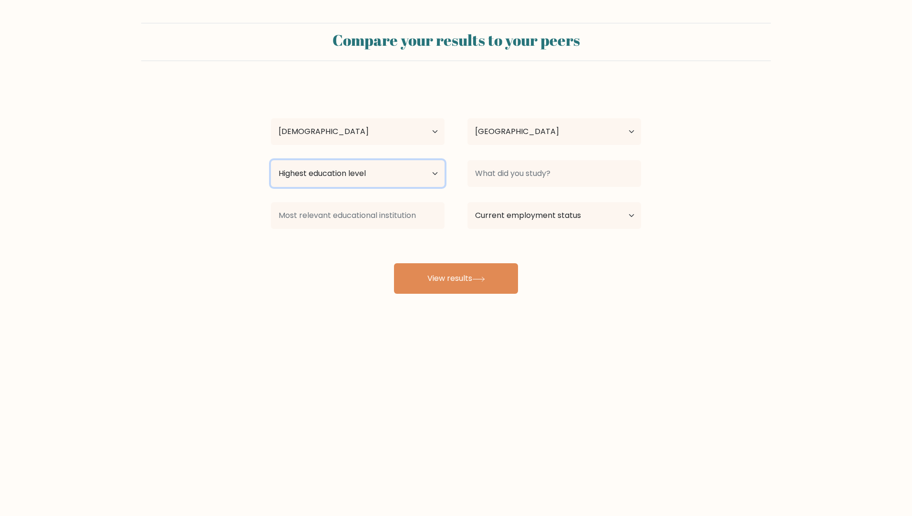
select select "masters_degree"
click at [271, 160] on select "Highest education level No schooling Primary Lower Secondary Upper Secondary Oc…" at bounding box center [358, 173] width 174 height 27
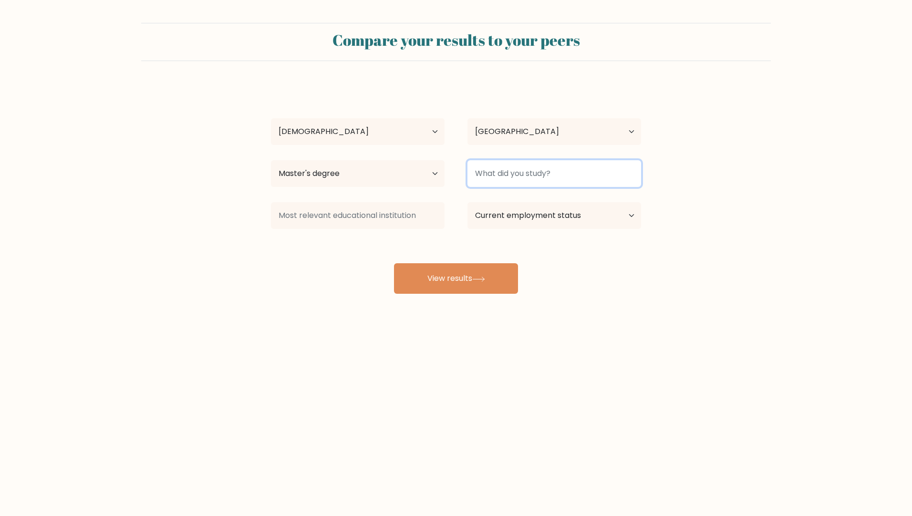
click at [576, 175] on input at bounding box center [554, 173] width 174 height 27
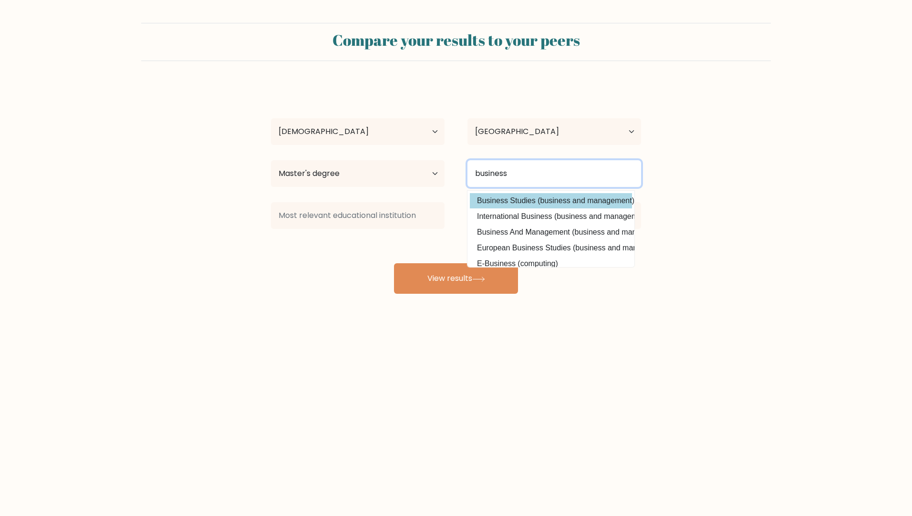
type input "business"
click at [538, 201] on div "tamosh hirn Age Under 18 years old 18-24 years old 25-34 years old 35-44 years …" at bounding box center [455, 189] width 381 height 210
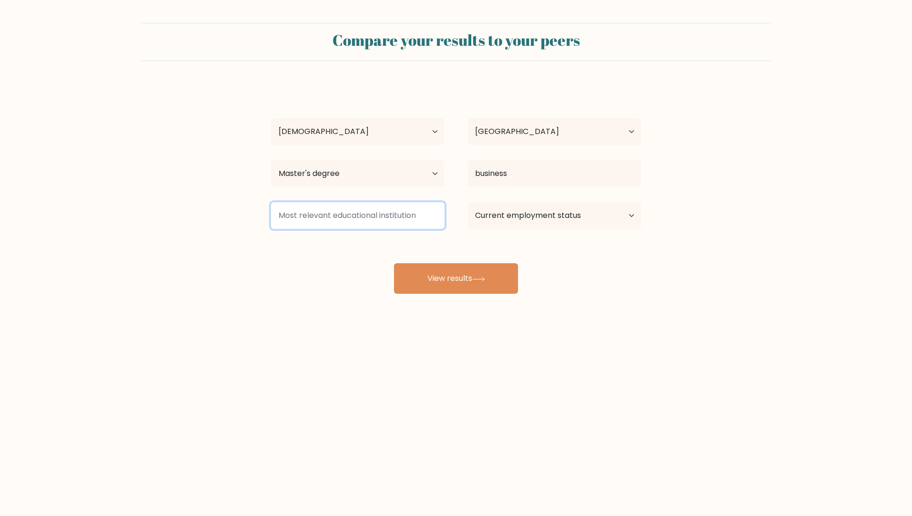
click at [417, 215] on input at bounding box center [358, 215] width 174 height 27
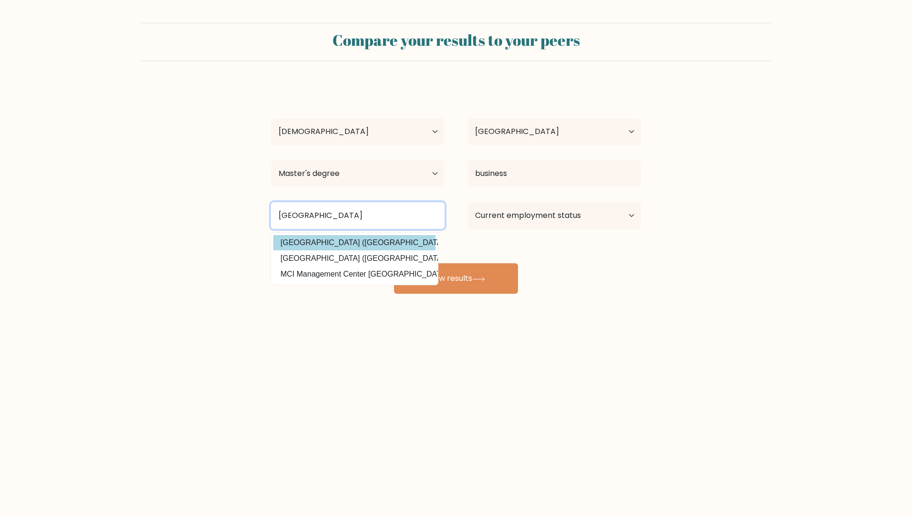
type input "Innsbruck"
click at [377, 247] on div "tamosh hirn Age Under 18 years old 18-24 years old 25-34 years old 35-44 years …" at bounding box center [455, 189] width 381 height 210
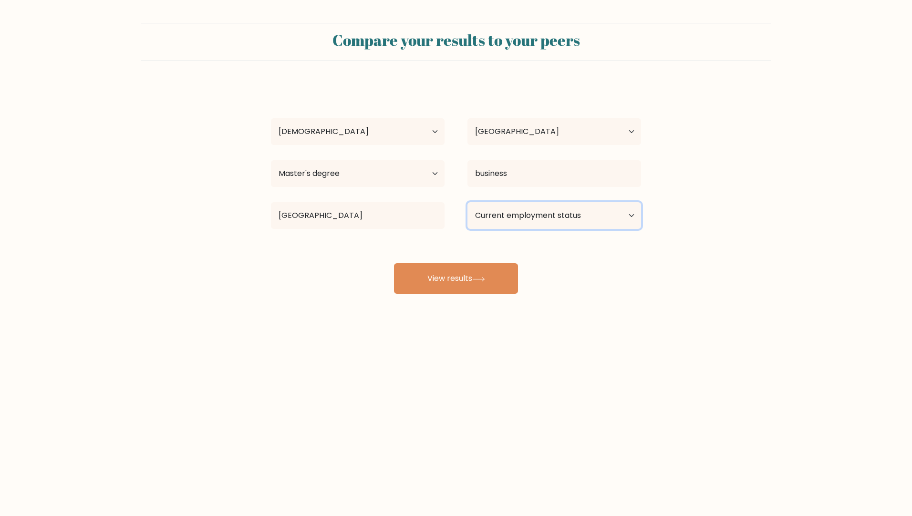
click at [516, 217] on select "Current employment status Employed Student Retired Other / prefer not to answer" at bounding box center [554, 215] width 174 height 27
select select "employed"
click at [467, 202] on select "Current employment status Employed Student Retired Other / prefer not to answer" at bounding box center [554, 215] width 174 height 27
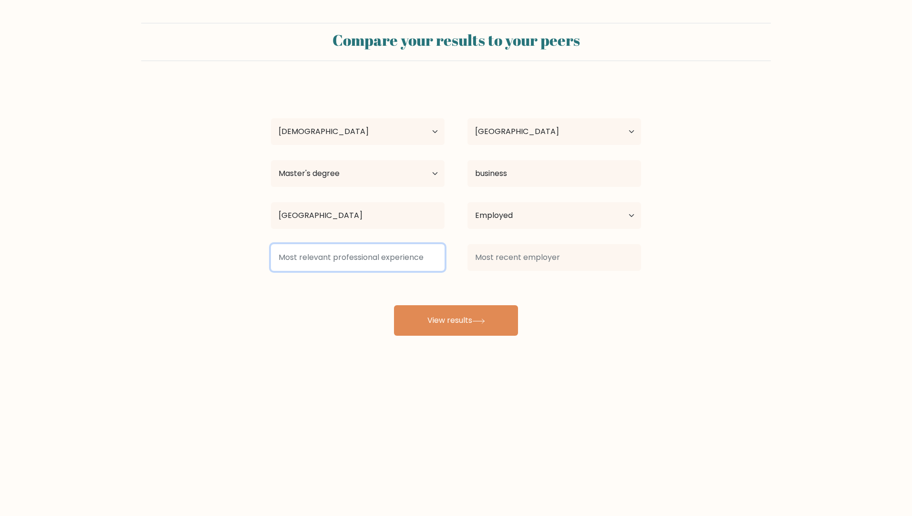
click at [419, 259] on input at bounding box center [358, 257] width 174 height 27
type input "5"
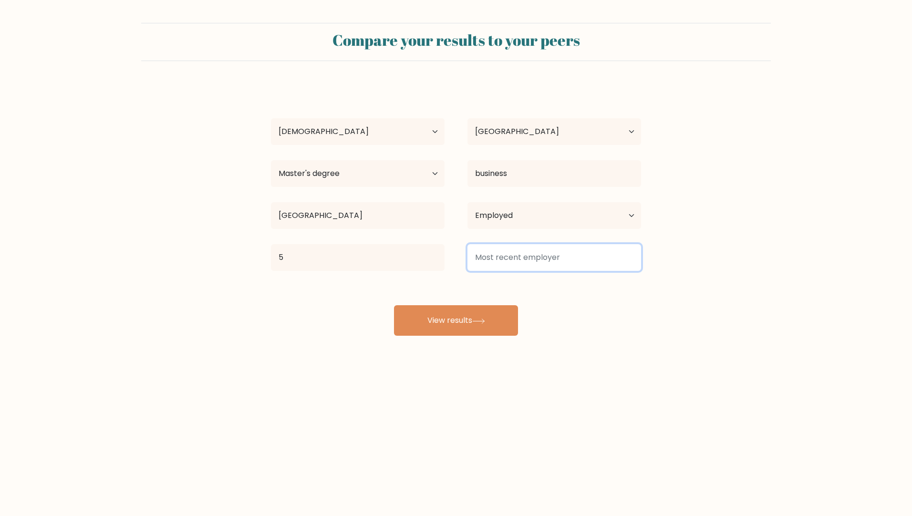
click at [516, 251] on input at bounding box center [554, 257] width 174 height 27
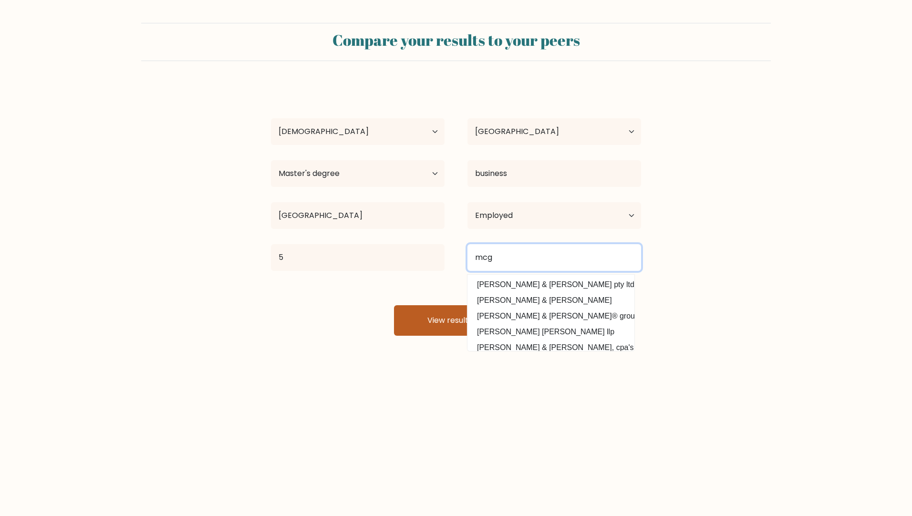
type input "mcg"
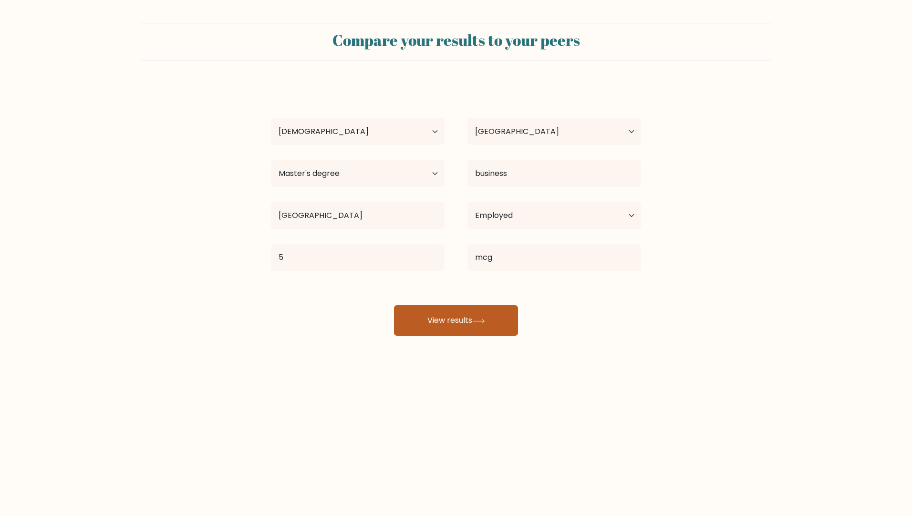
click at [426, 309] on button "View results" at bounding box center [456, 320] width 124 height 31
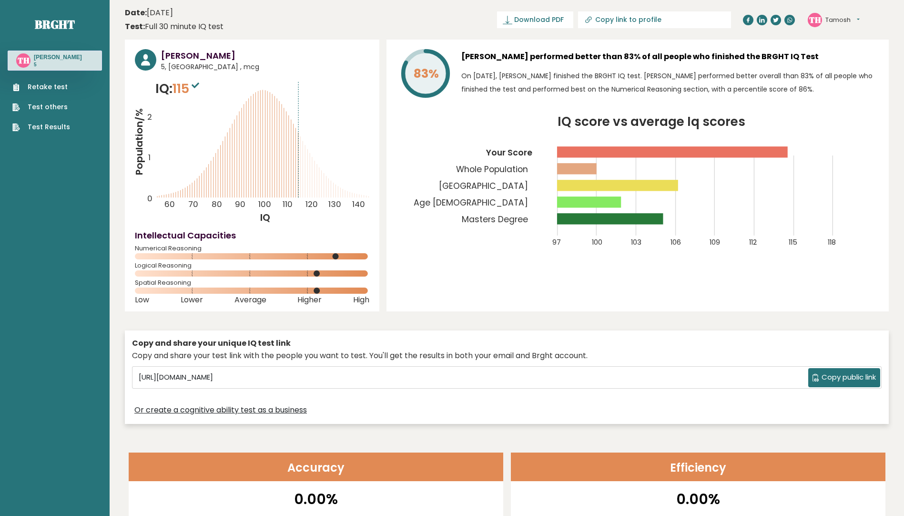
click at [27, 59] on text "TH" at bounding box center [24, 60] width 12 height 11
click at [826, 21] on button "Tamosh" at bounding box center [843, 20] width 34 height 10
click at [842, 51] on link "Profile" at bounding box center [850, 47] width 49 height 13
click at [839, 24] on button "Tamosh" at bounding box center [843, 20] width 34 height 10
click at [839, 60] on link "Settings" at bounding box center [850, 61] width 49 height 13
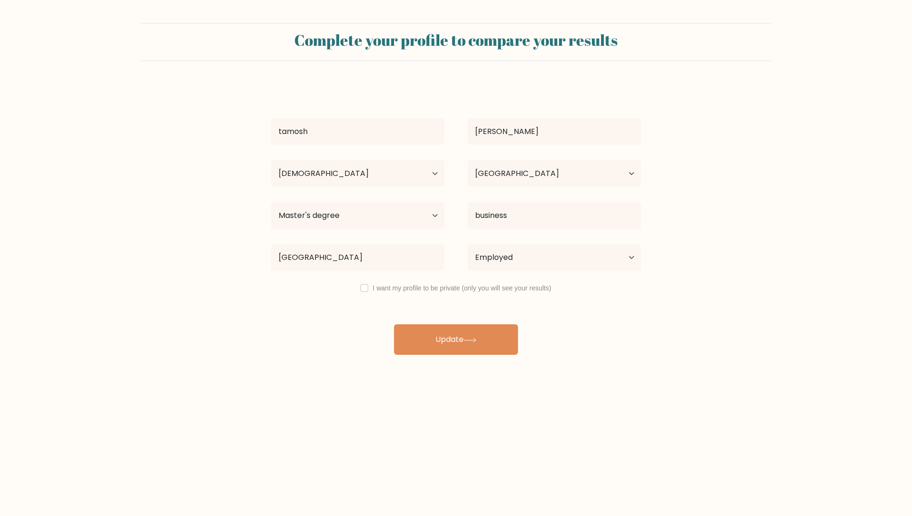
select select "25_34"
select select "AT"
select select "masters_degree"
select select "employed"
click at [401, 135] on input "tamosh" at bounding box center [358, 131] width 174 height 27
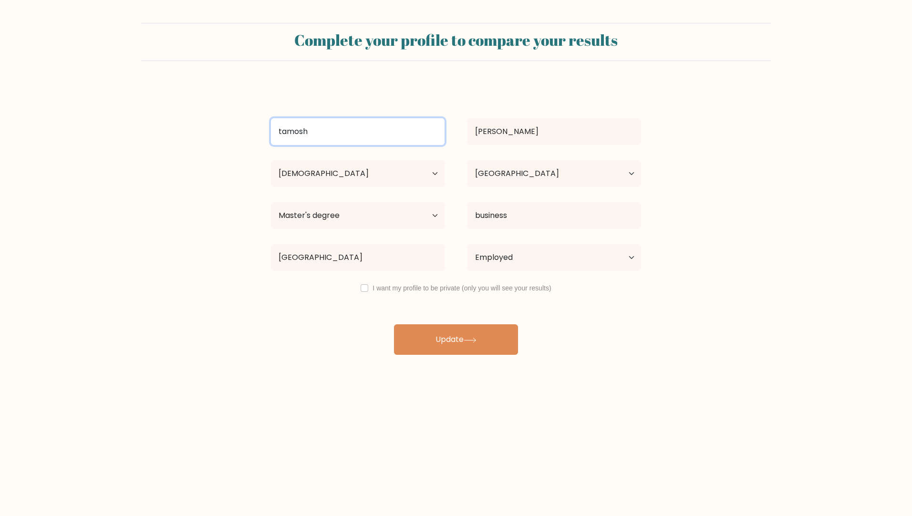
click at [401, 135] on input "tamosh" at bounding box center [358, 131] width 174 height 27
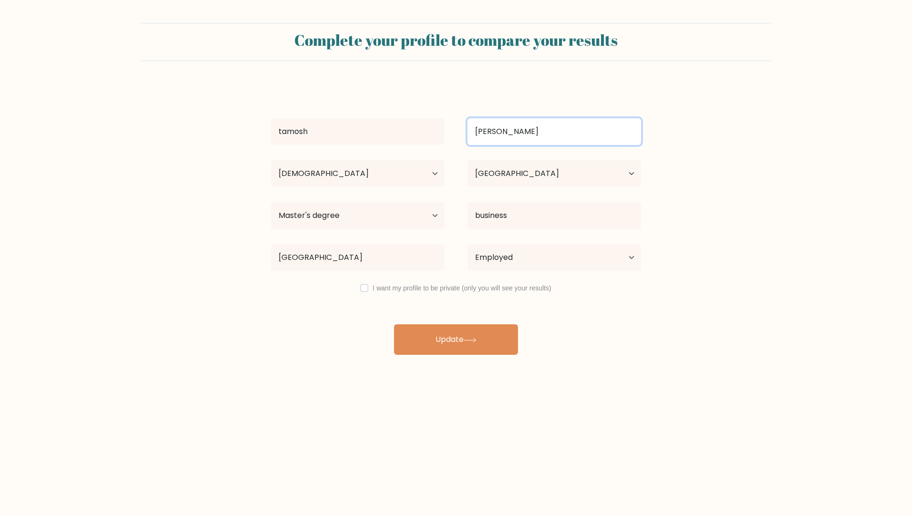
click at [631, 136] on input "[PERSON_NAME]" at bounding box center [554, 131] width 174 height 27
click at [739, 168] on form "Complete your profile to compare your results [GEOGRAPHIC_DATA][PERSON_NAME] Ag…" at bounding box center [456, 189] width 912 height 332
